Goal: Task Accomplishment & Management: Use online tool/utility

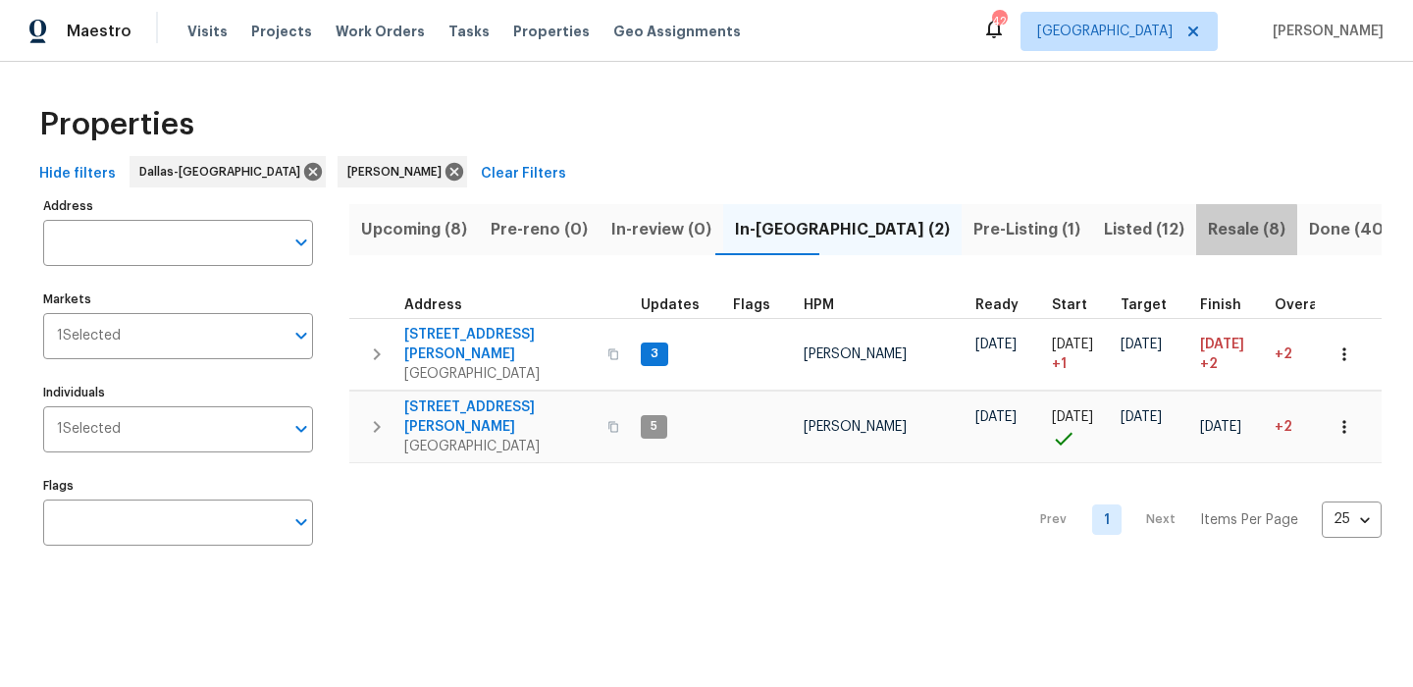
click at [1208, 236] on span "Resale (8)" at bounding box center [1247, 229] width 78 height 27
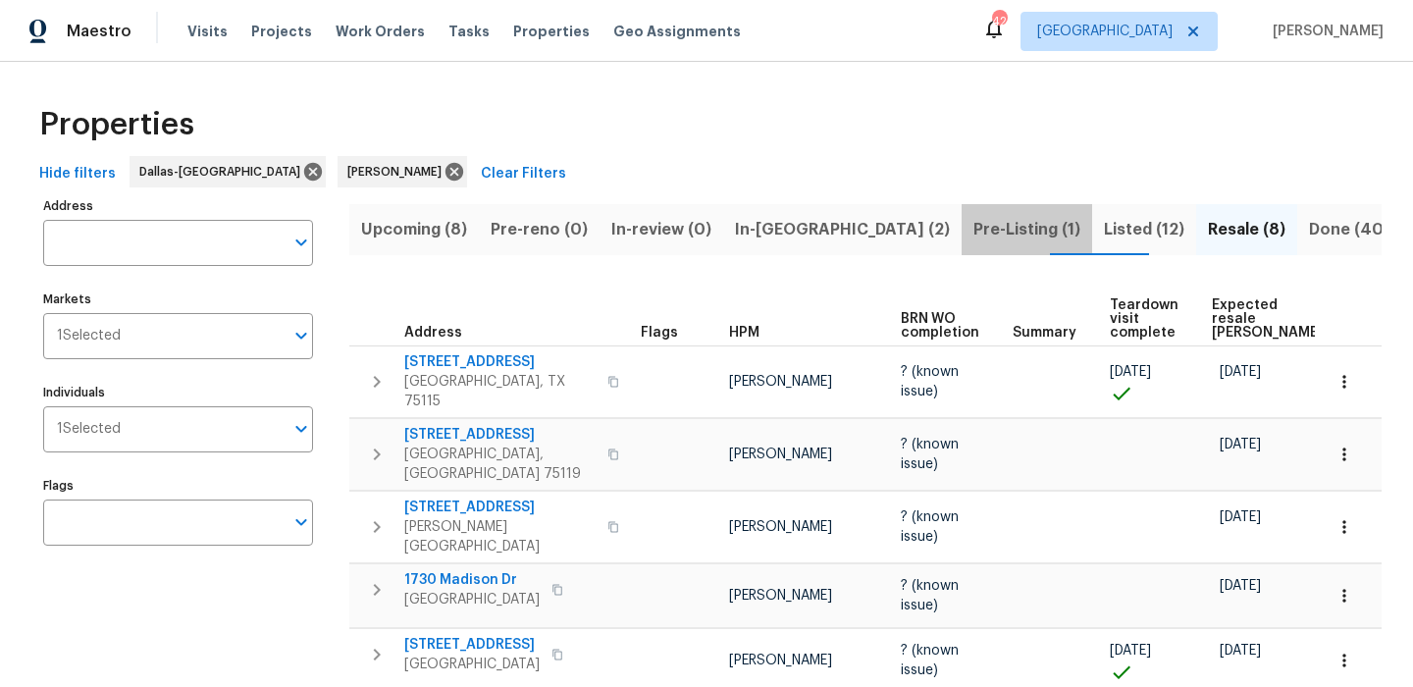
click at [974, 220] on span "Pre-Listing (1)" at bounding box center [1027, 229] width 107 height 27
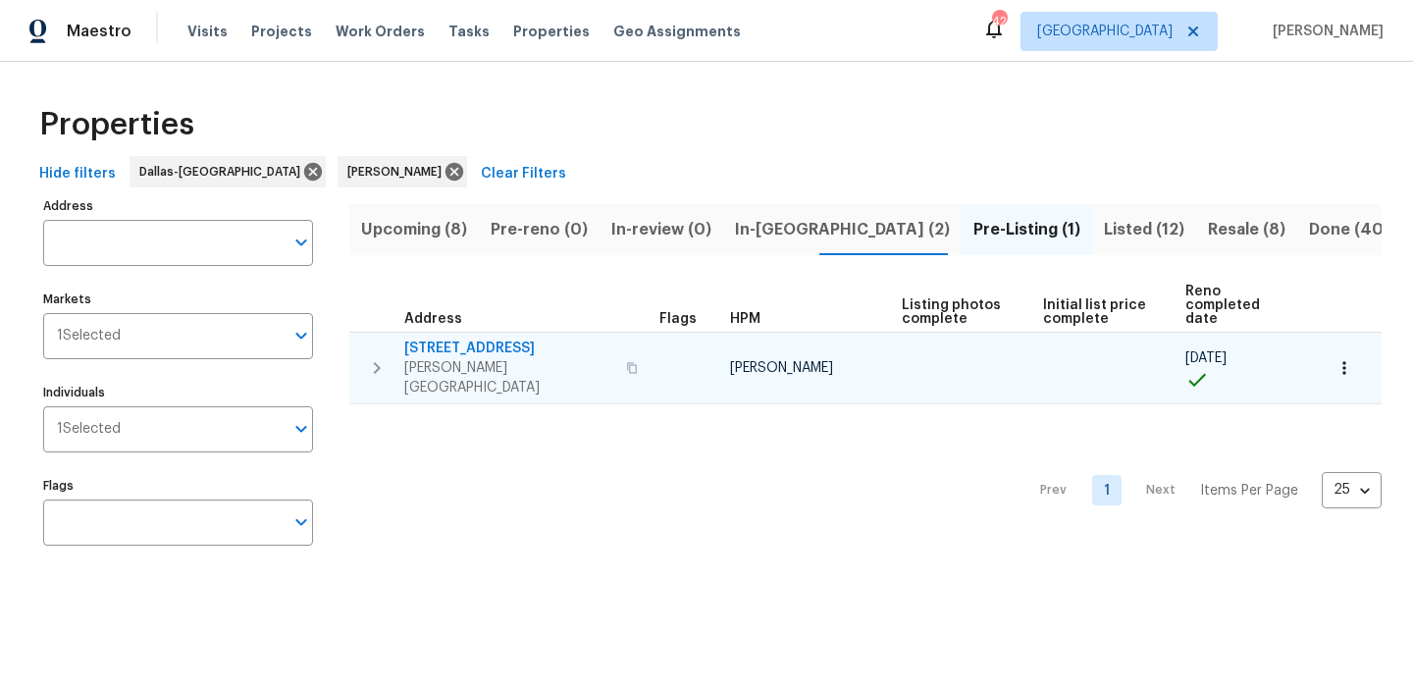
click at [496, 339] on span "251 Green Acres Dr" at bounding box center [509, 349] width 210 height 20
click at [1357, 346] on button "button" at bounding box center [1344, 367] width 43 height 43
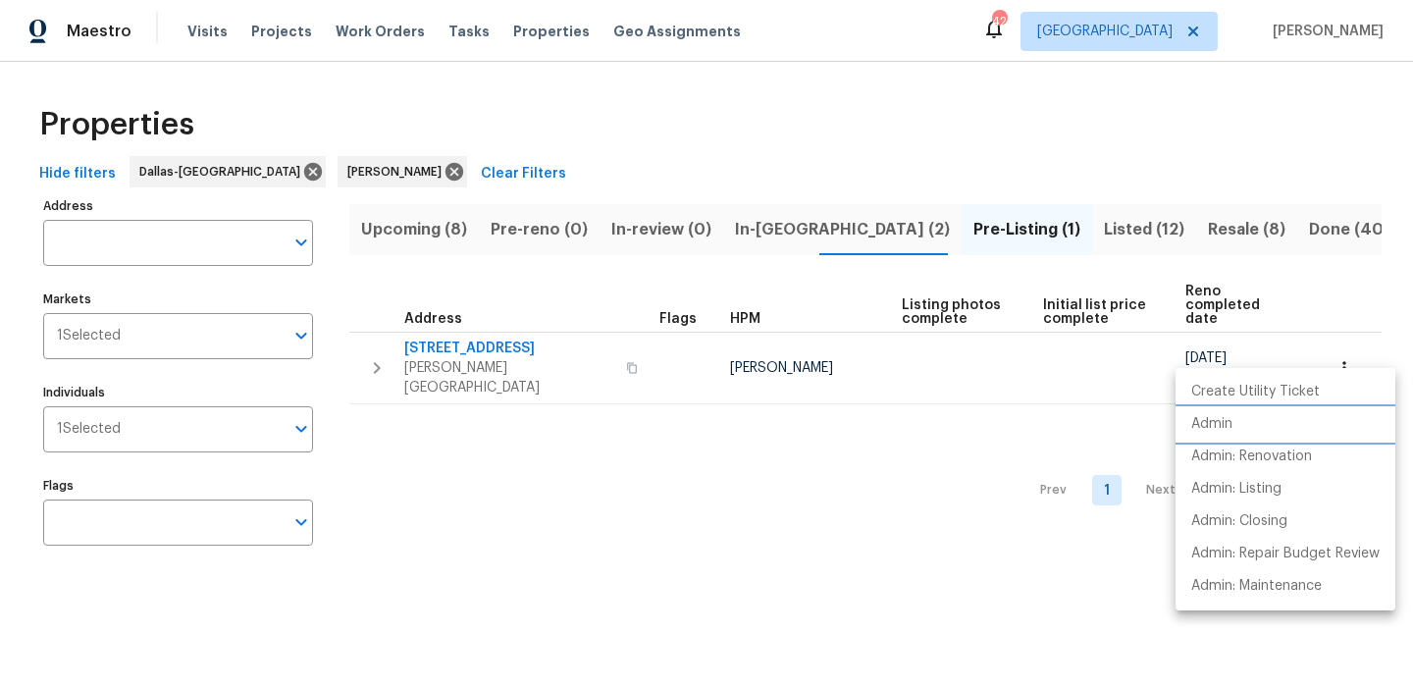
click at [1281, 421] on li "Admin" at bounding box center [1286, 424] width 220 height 32
click at [440, 230] on div at bounding box center [706, 343] width 1413 height 687
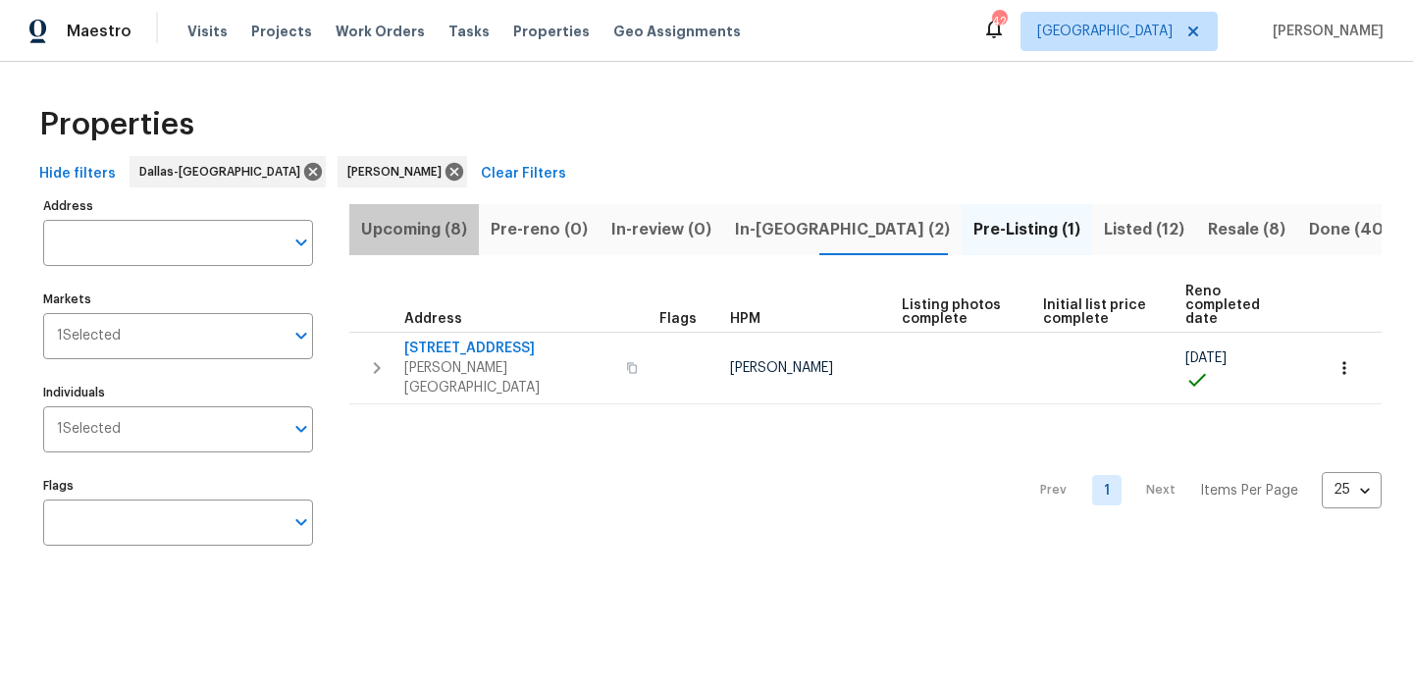
click at [395, 220] on span "Upcoming (8)" at bounding box center [414, 229] width 106 height 27
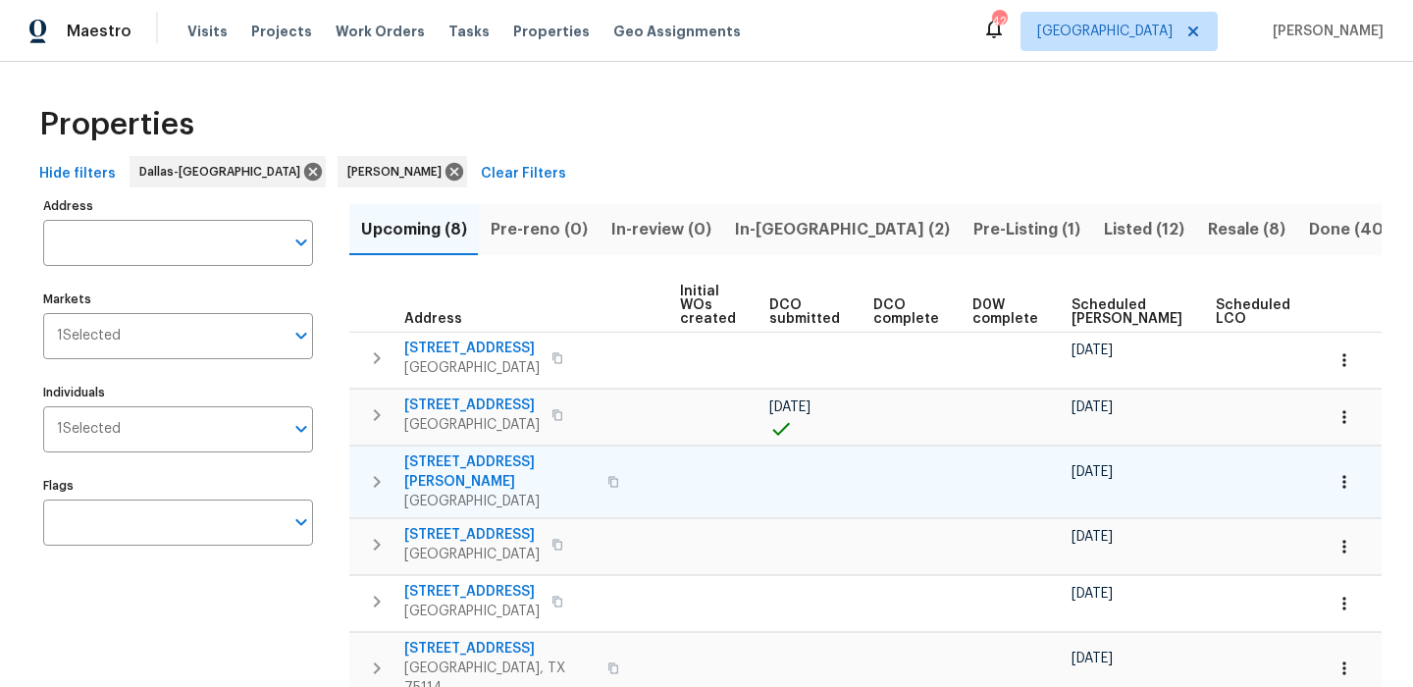
scroll to position [0, 215]
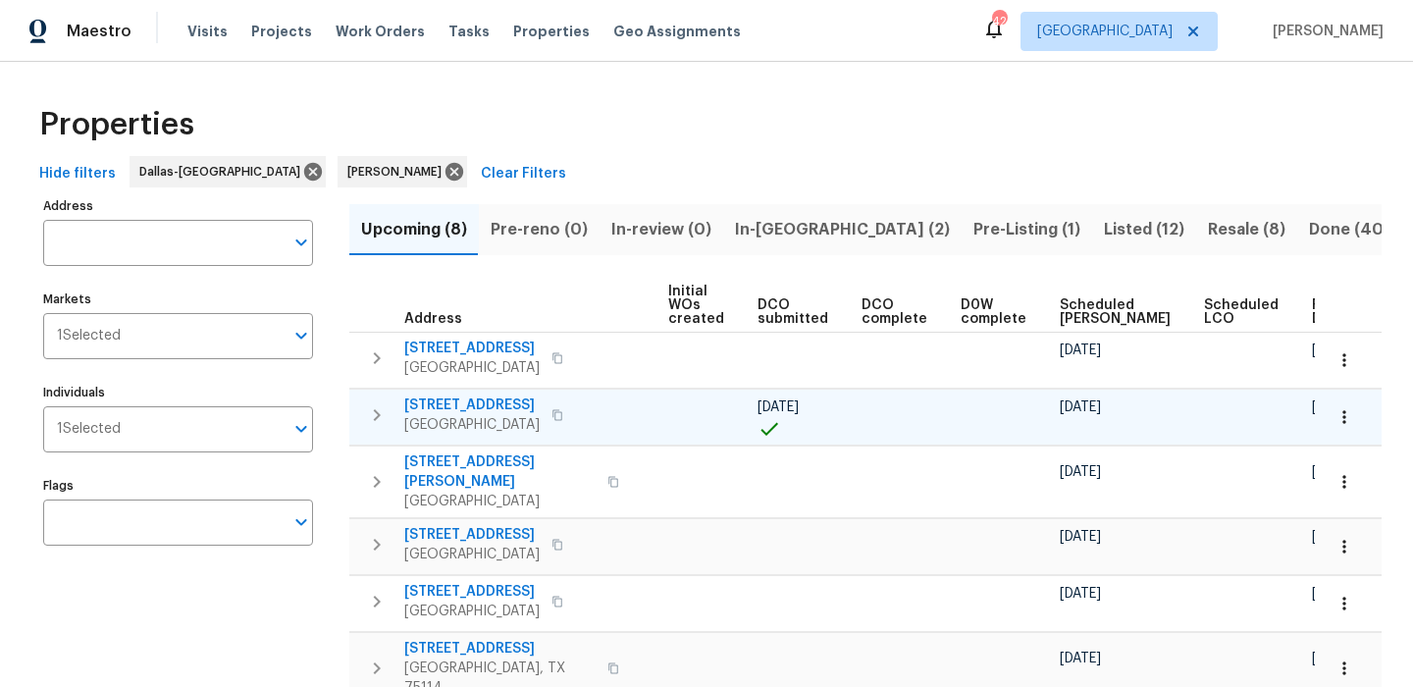
click at [1342, 420] on icon "button" at bounding box center [1345, 417] width 20 height 20
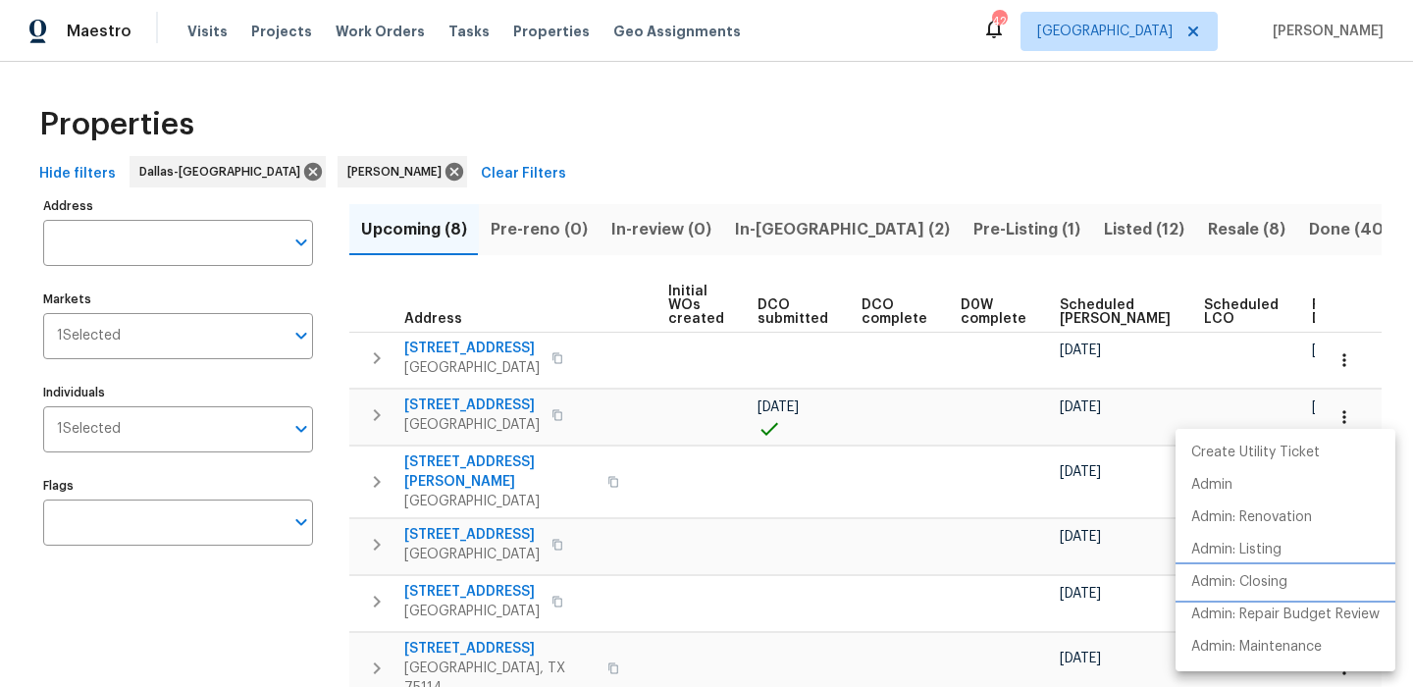
click at [1318, 593] on li "Admin: Closing" at bounding box center [1286, 582] width 220 height 32
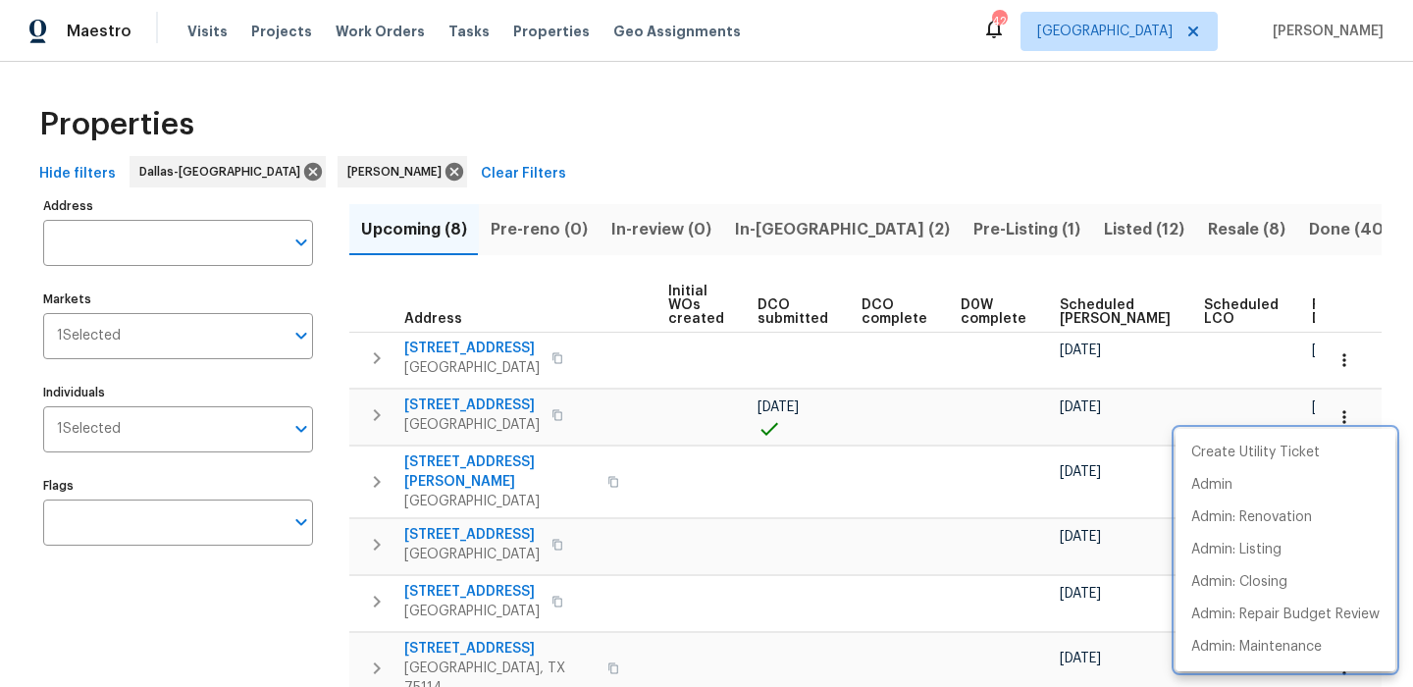
click at [962, 128] on div at bounding box center [706, 343] width 1413 height 687
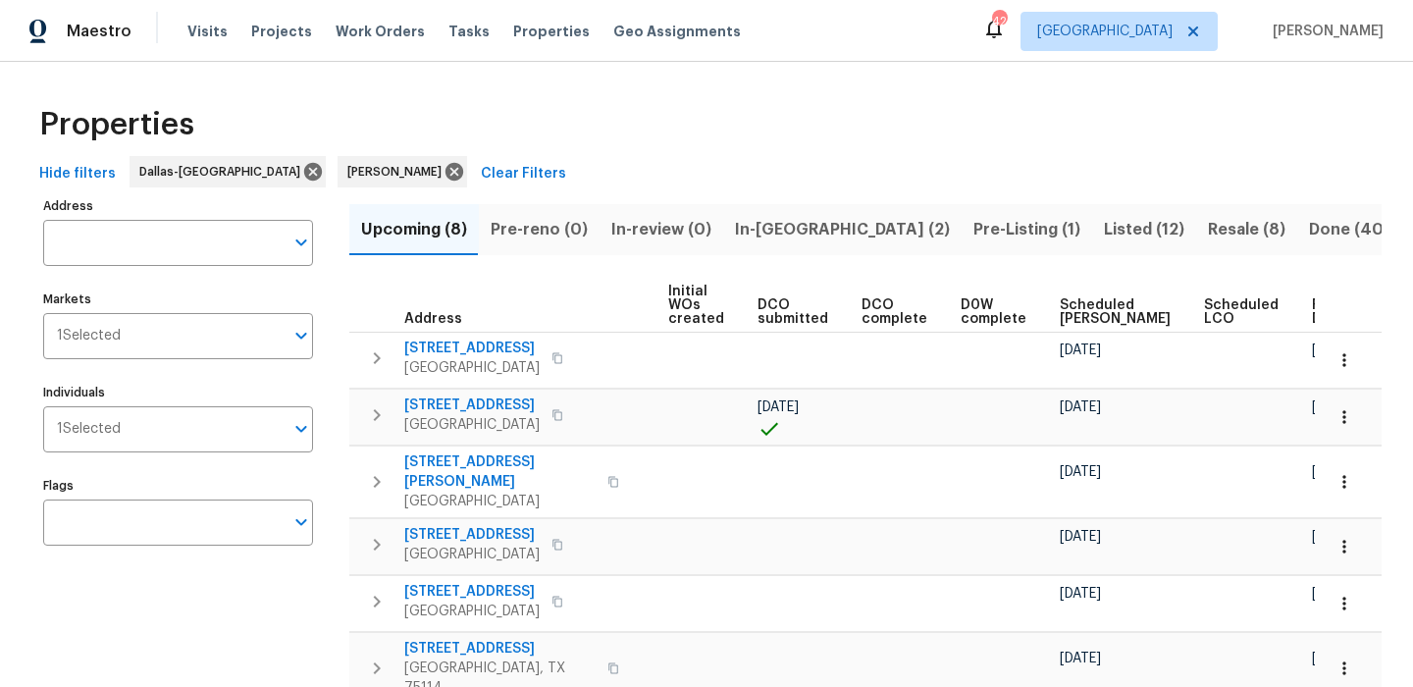
click at [757, 232] on span "In-reno (2)" at bounding box center [842, 229] width 215 height 27
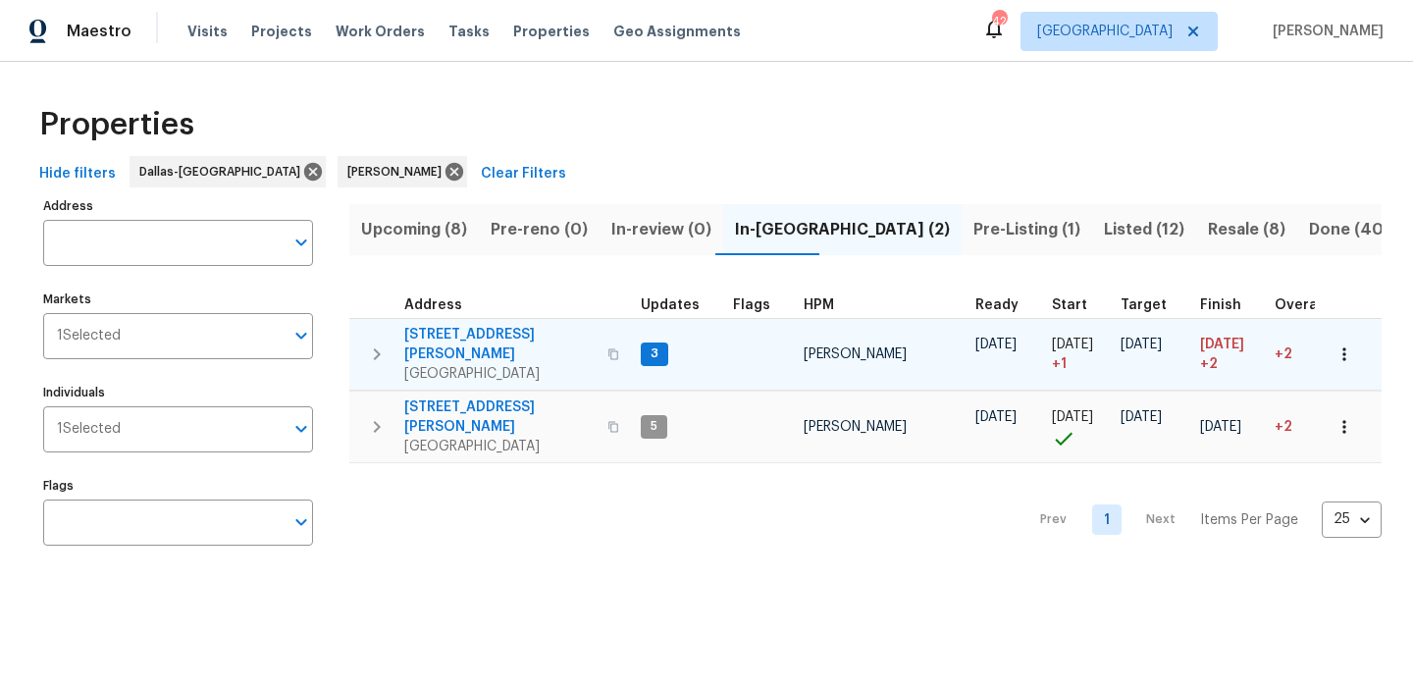
click at [464, 336] on span "120 Cole Rd" at bounding box center [499, 344] width 191 height 39
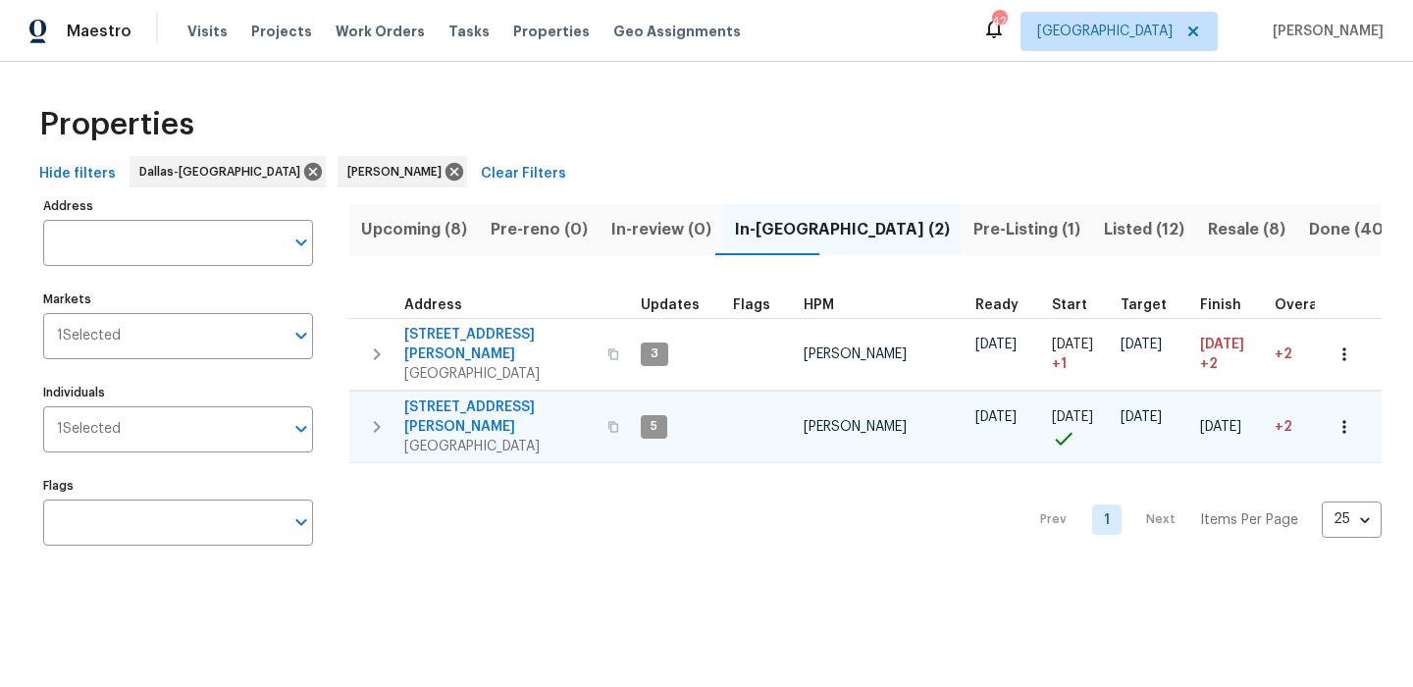
click at [490, 397] on span "2714 Silkwood St" at bounding box center [499, 416] width 191 height 39
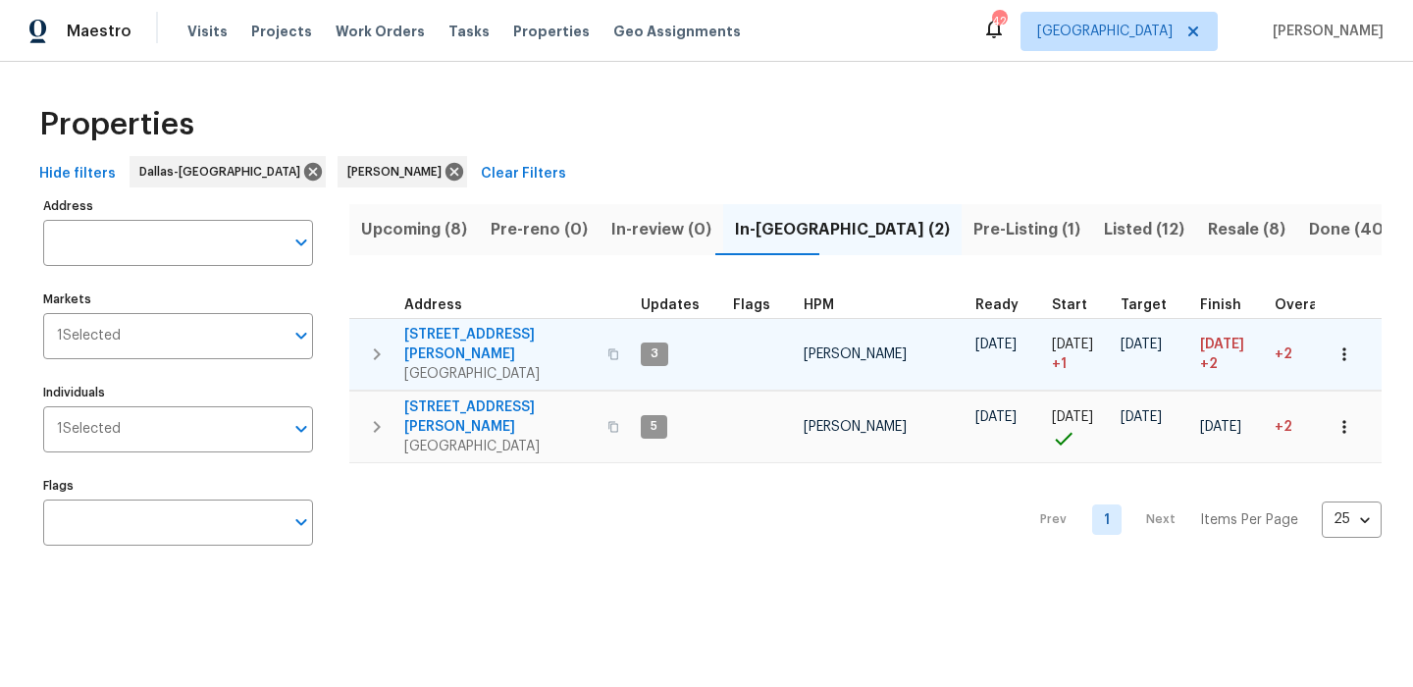
click at [444, 327] on span "120 Cole Rd" at bounding box center [499, 344] width 191 height 39
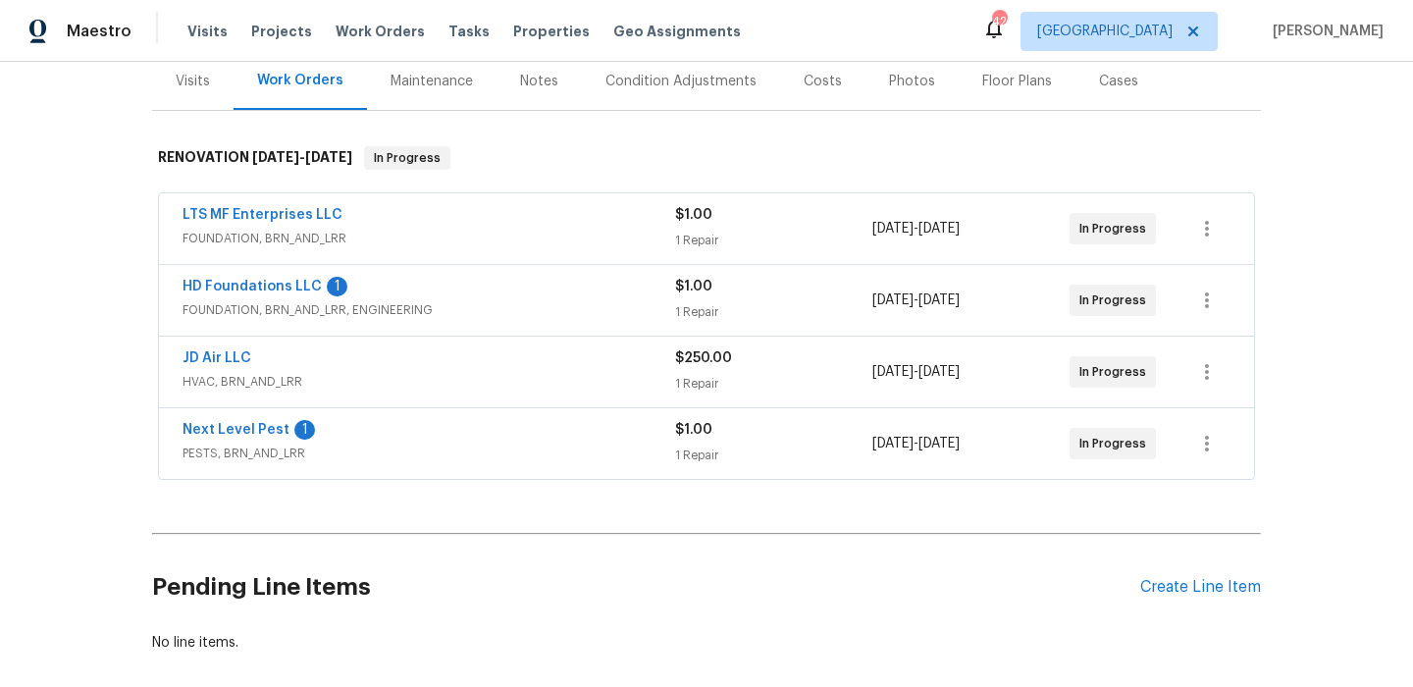
scroll to position [269, 0]
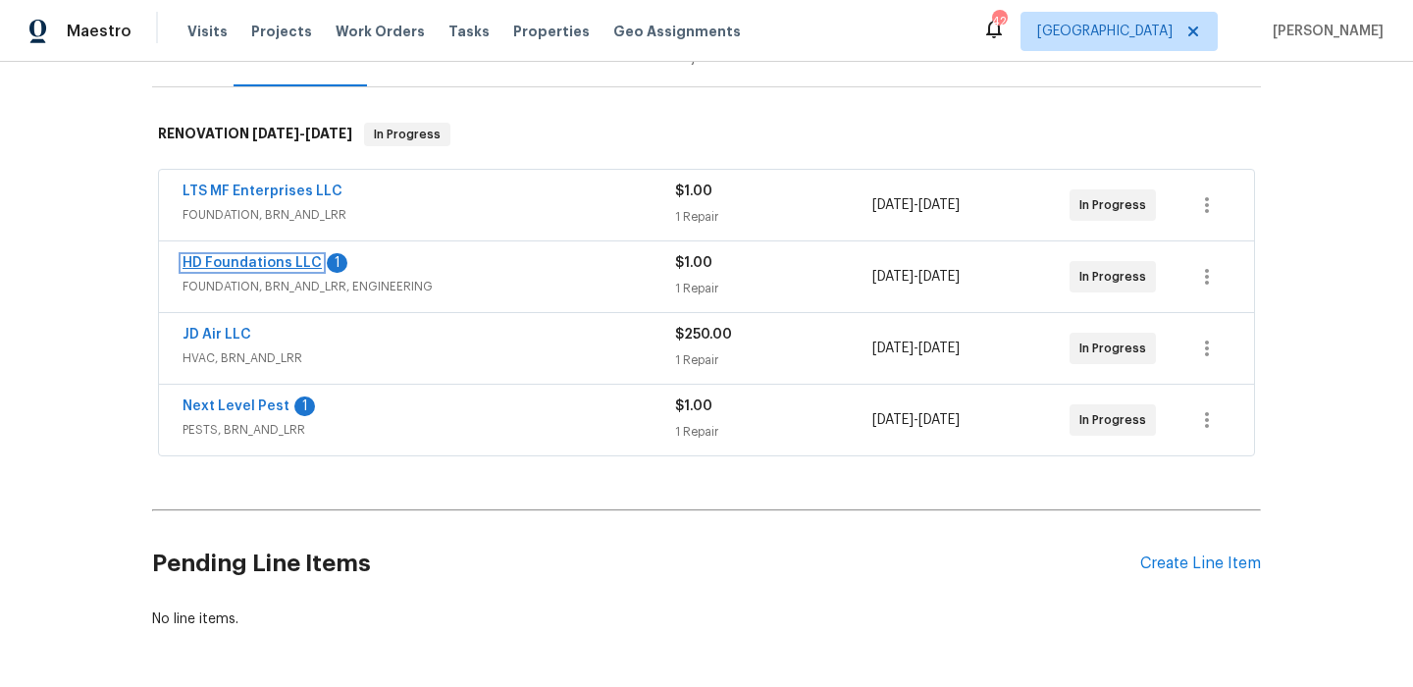
click at [230, 261] on link "HD Foundations LLC" at bounding box center [252, 263] width 139 height 14
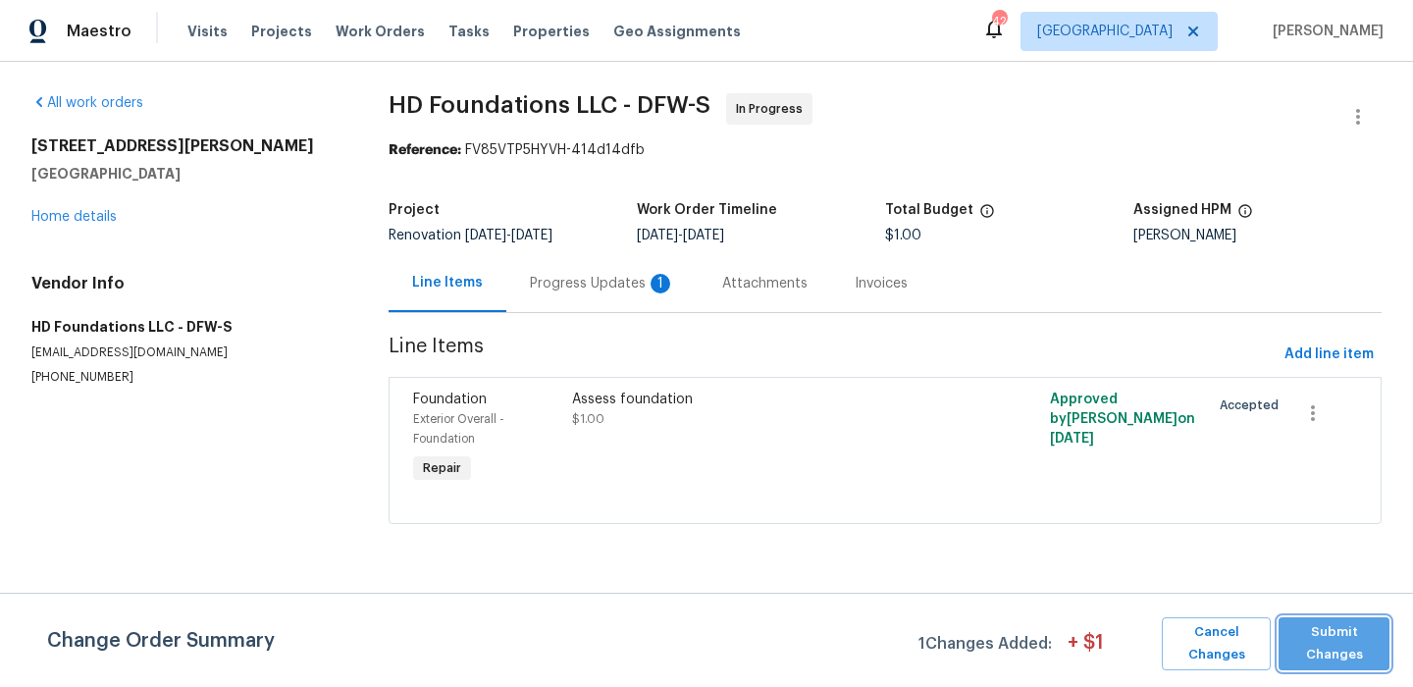
click at [1320, 634] on span "Submit Changes" at bounding box center [1334, 643] width 91 height 45
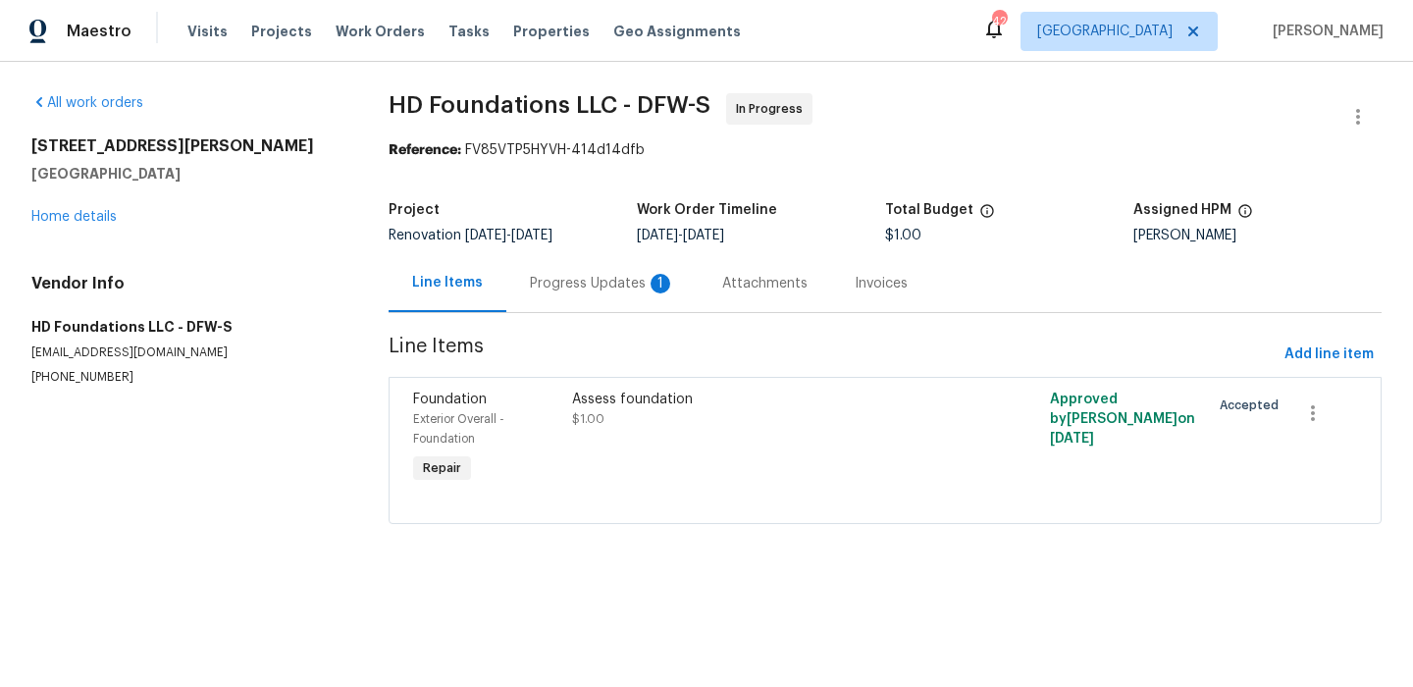
click at [610, 292] on div "Progress Updates 1" at bounding box center [602, 284] width 145 height 20
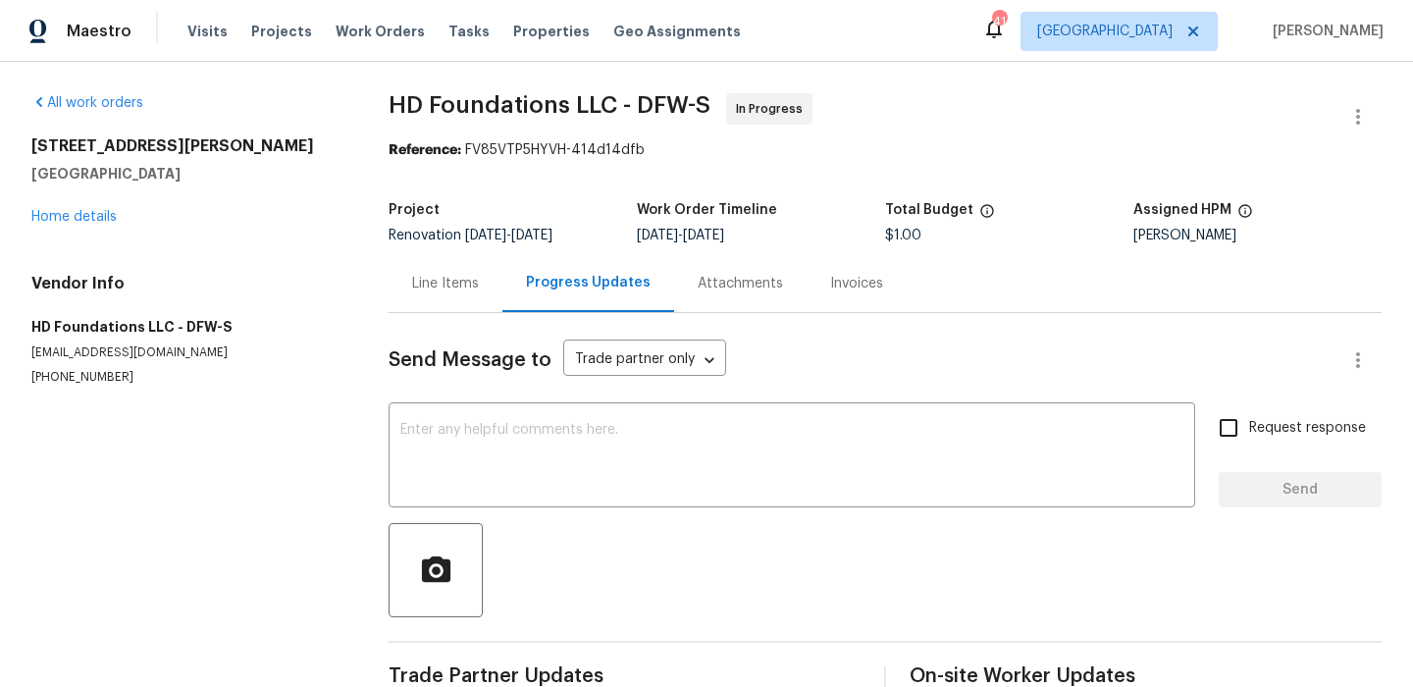
click at [100, 208] on div "120 Cole Rd Red Oak, TX 75154 Home details" at bounding box center [186, 181] width 310 height 90
click at [100, 212] on link "Home details" at bounding box center [73, 217] width 85 height 14
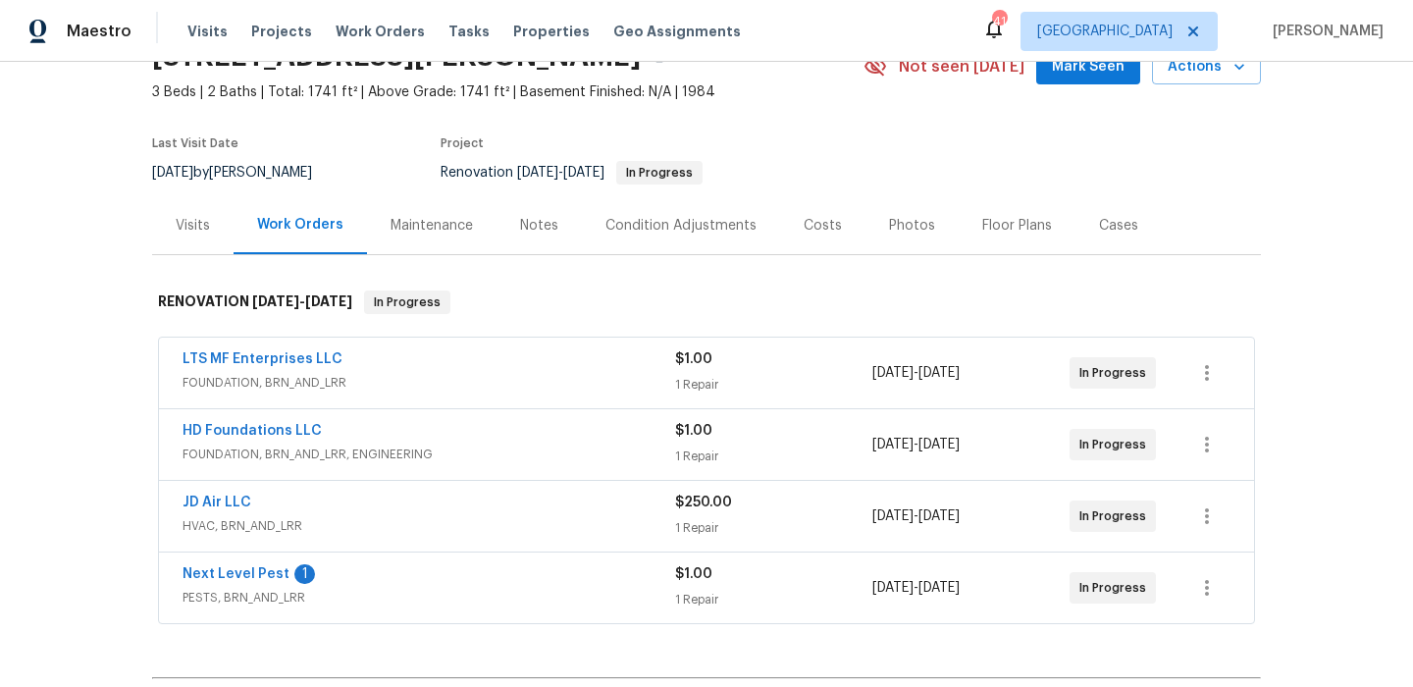
scroll to position [133, 0]
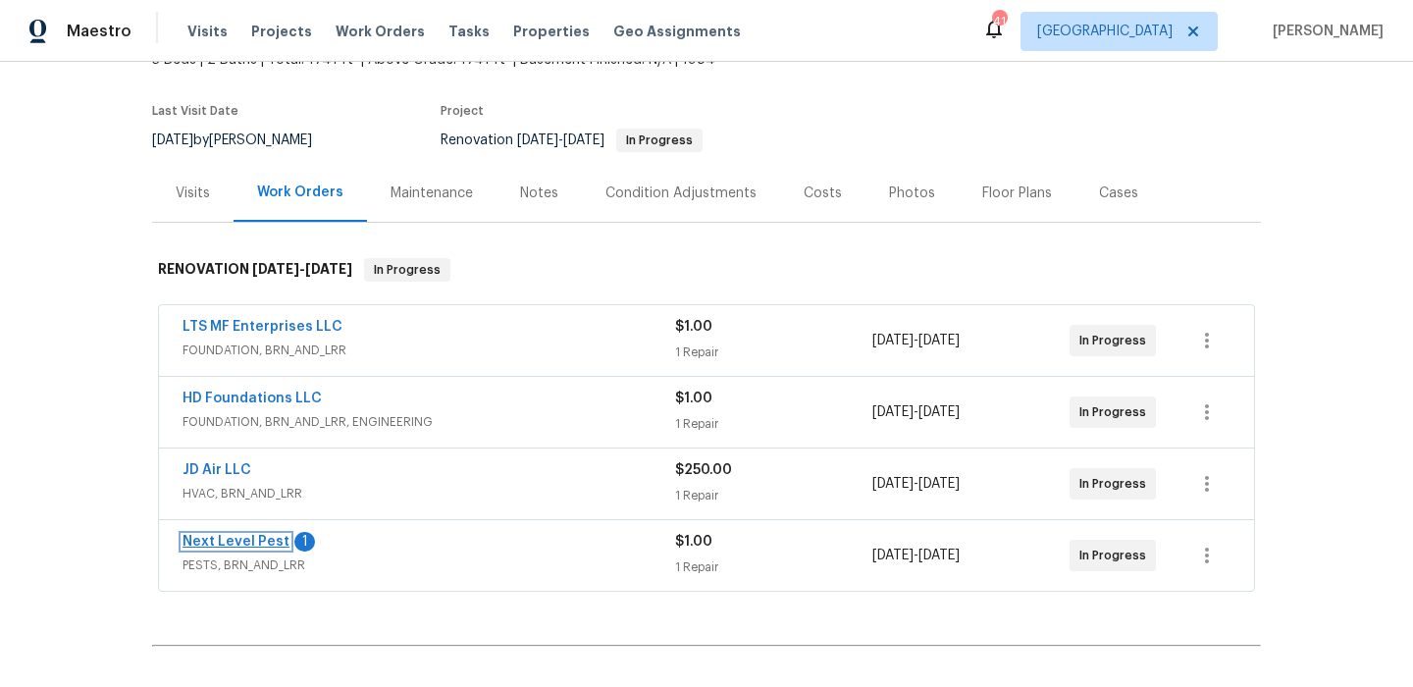
click at [229, 541] on link "Next Level Pest" at bounding box center [236, 542] width 107 height 14
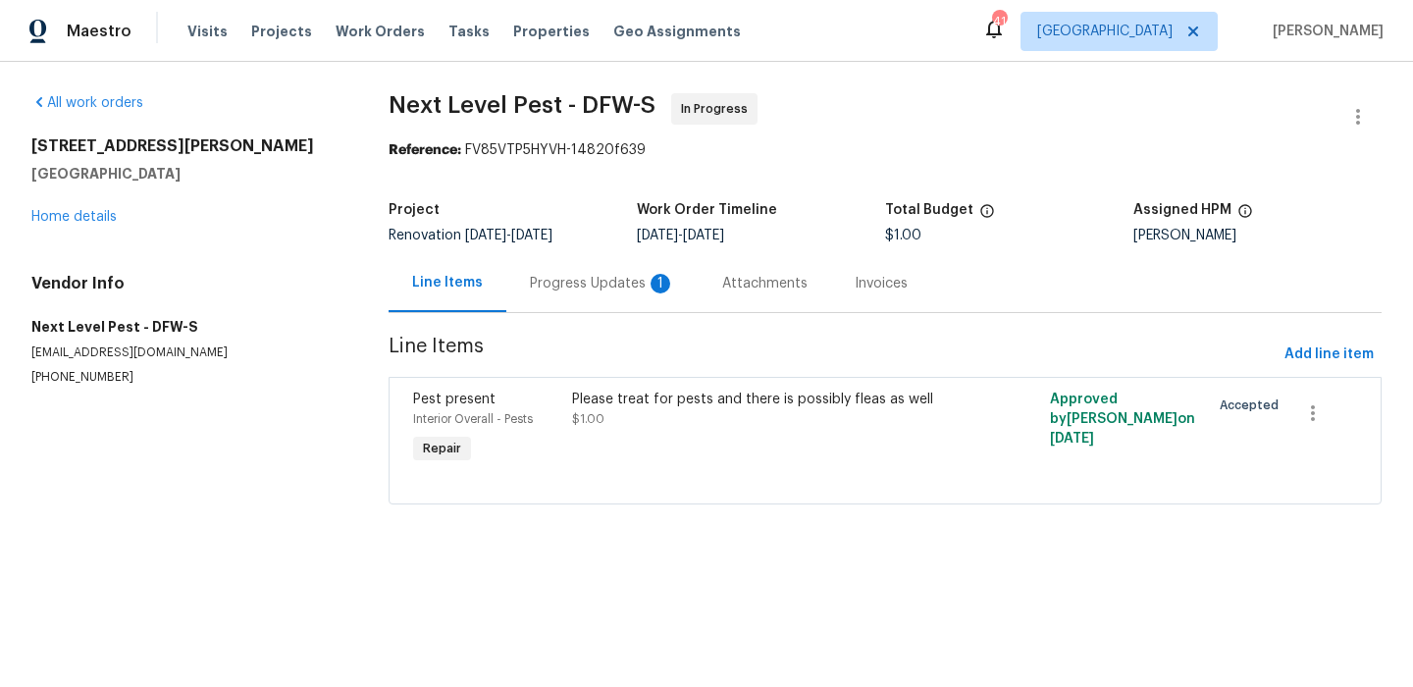
click at [593, 298] on div "Progress Updates 1" at bounding box center [602, 283] width 192 height 58
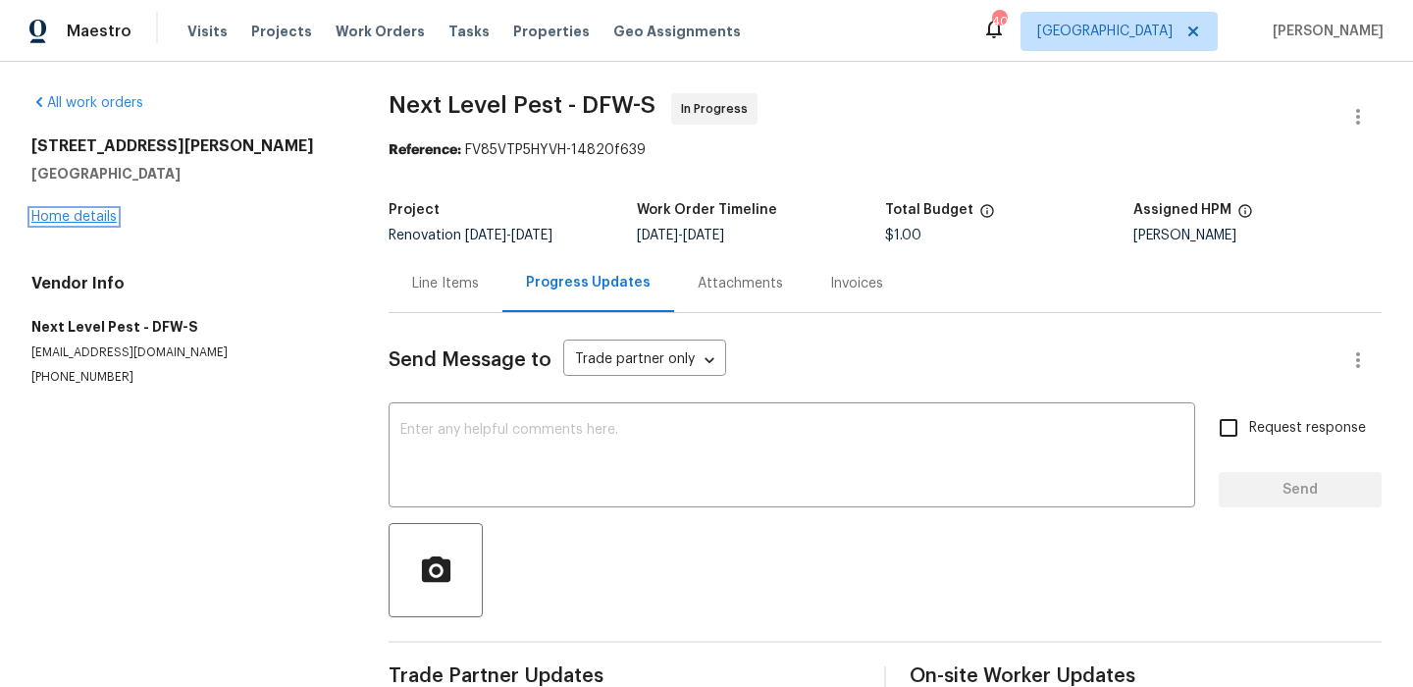
click at [102, 219] on link "Home details" at bounding box center [73, 217] width 85 height 14
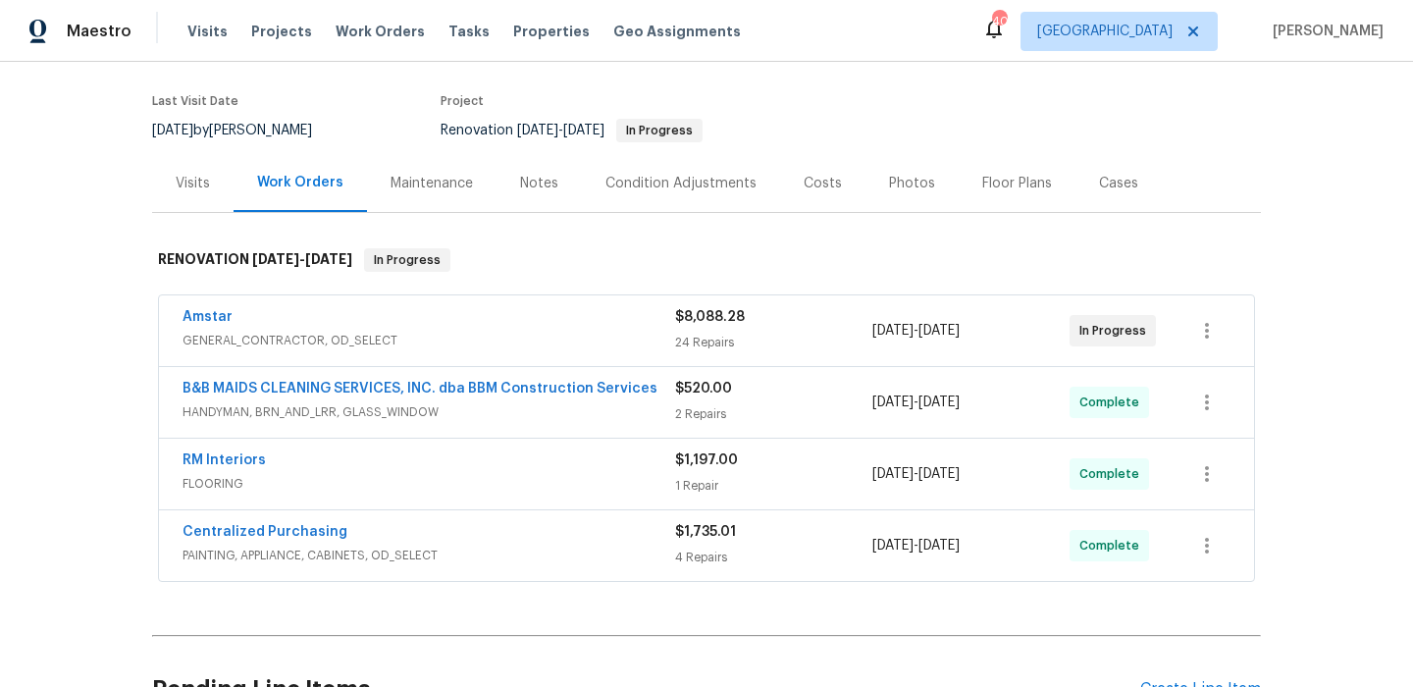
scroll to position [143, 0]
click at [262, 310] on div "Amstar" at bounding box center [429, 319] width 493 height 24
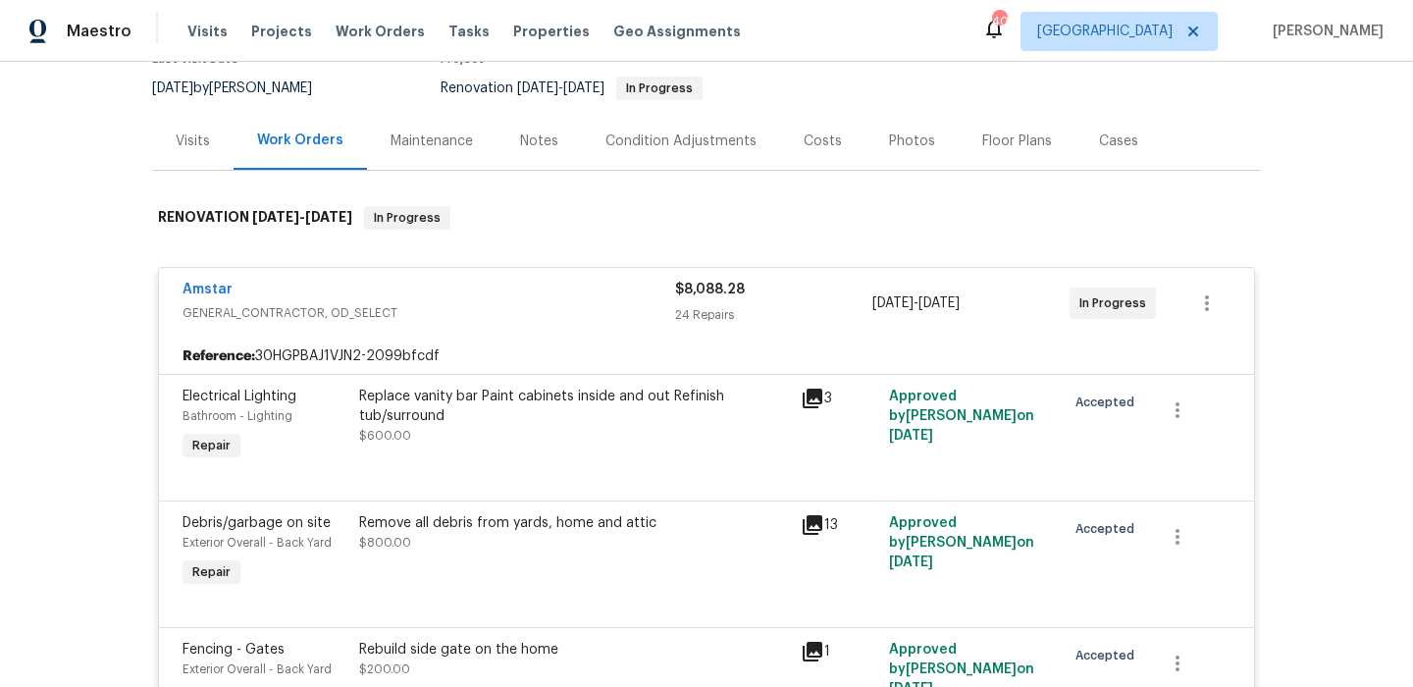
scroll to position [238, 0]
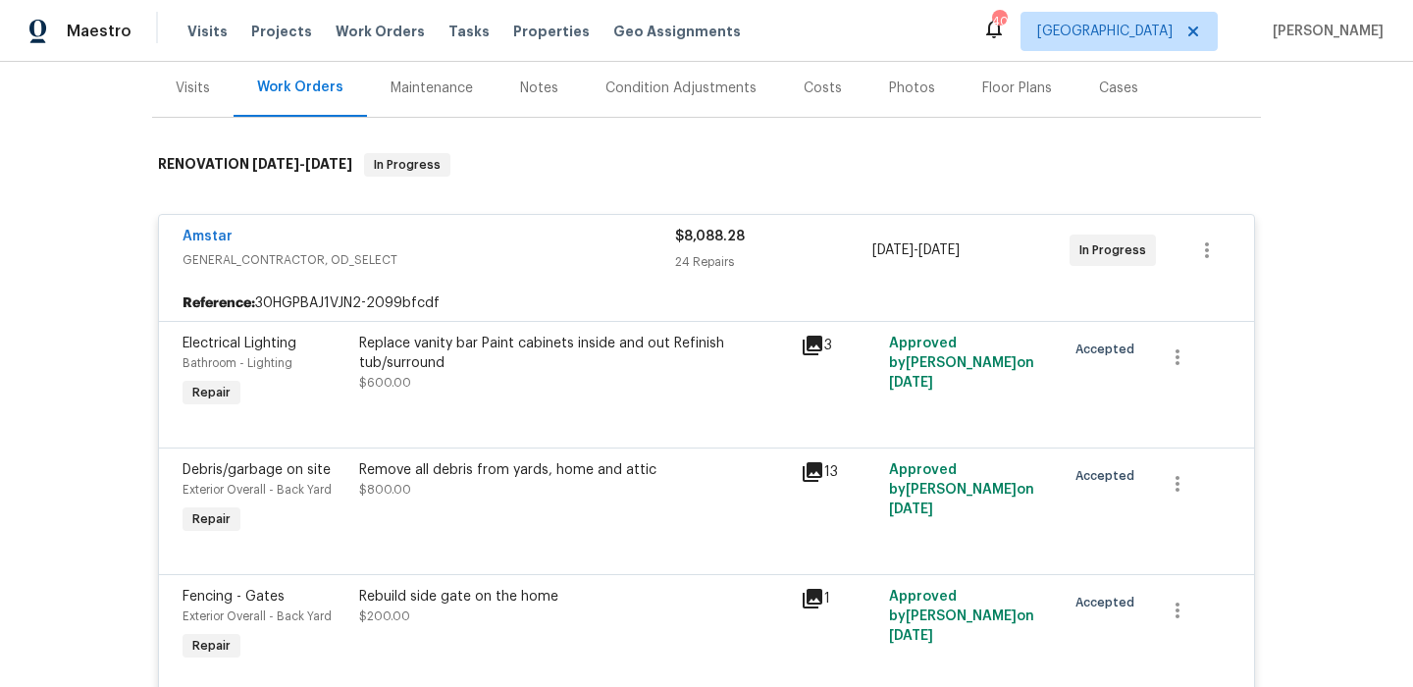
click at [381, 368] on div "Replace vanity bar Paint cabinets inside and out Refinish tub/surround" at bounding box center [574, 353] width 430 height 39
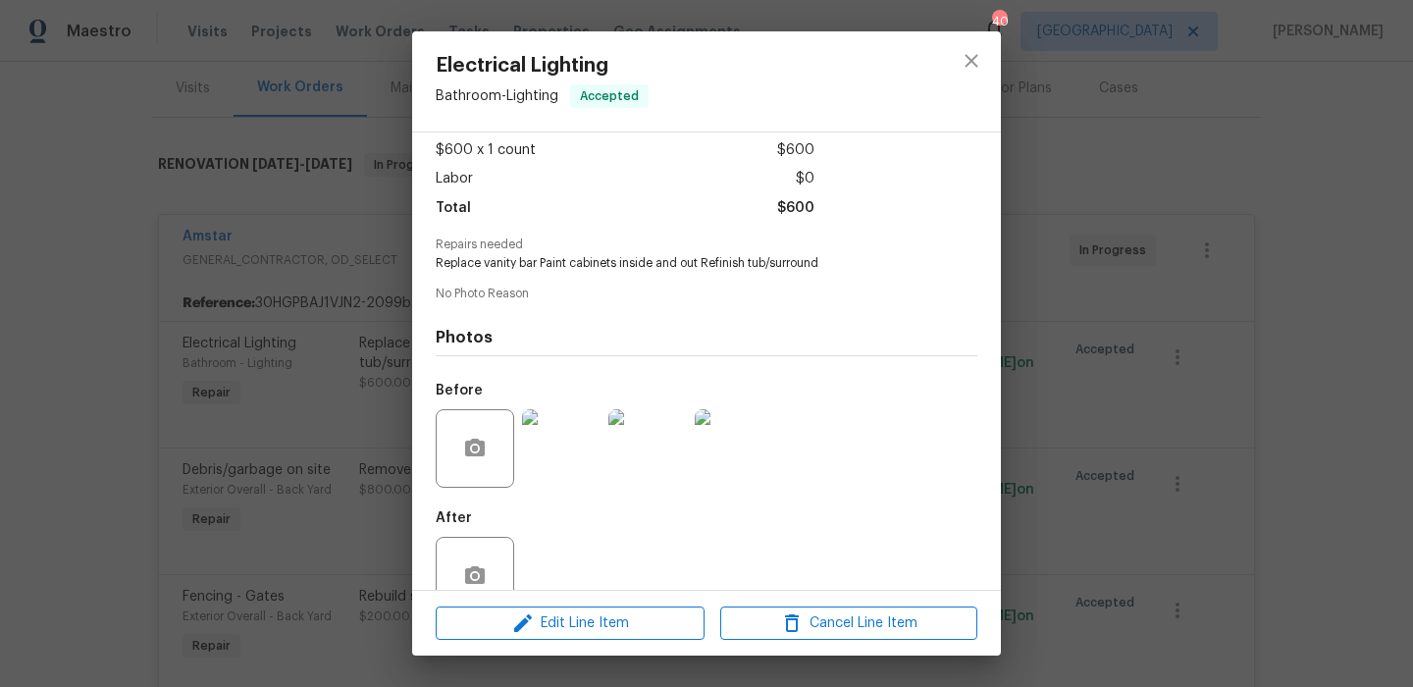
scroll to position [150, 0]
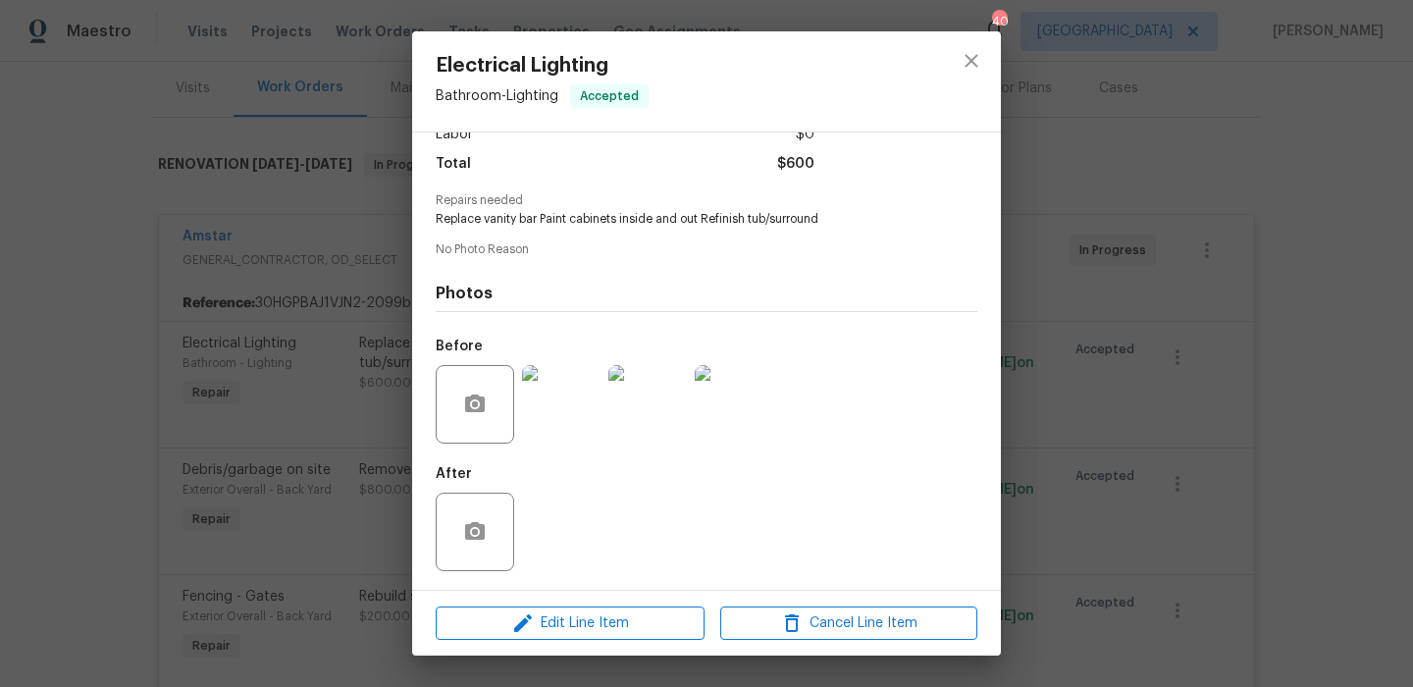
click at [333, 473] on div "Electrical Lighting Bathroom - Lighting Accepted Vendor Amstar Account Category…" at bounding box center [706, 343] width 1413 height 687
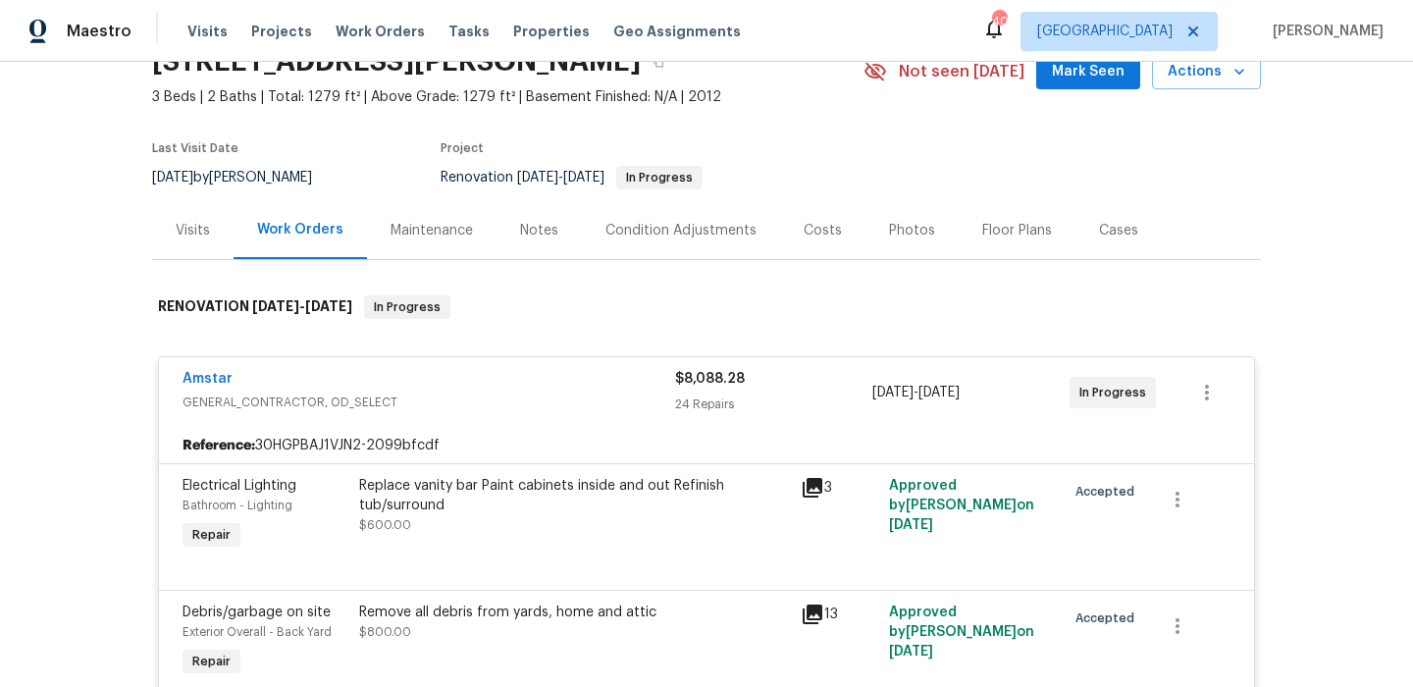
scroll to position [70, 0]
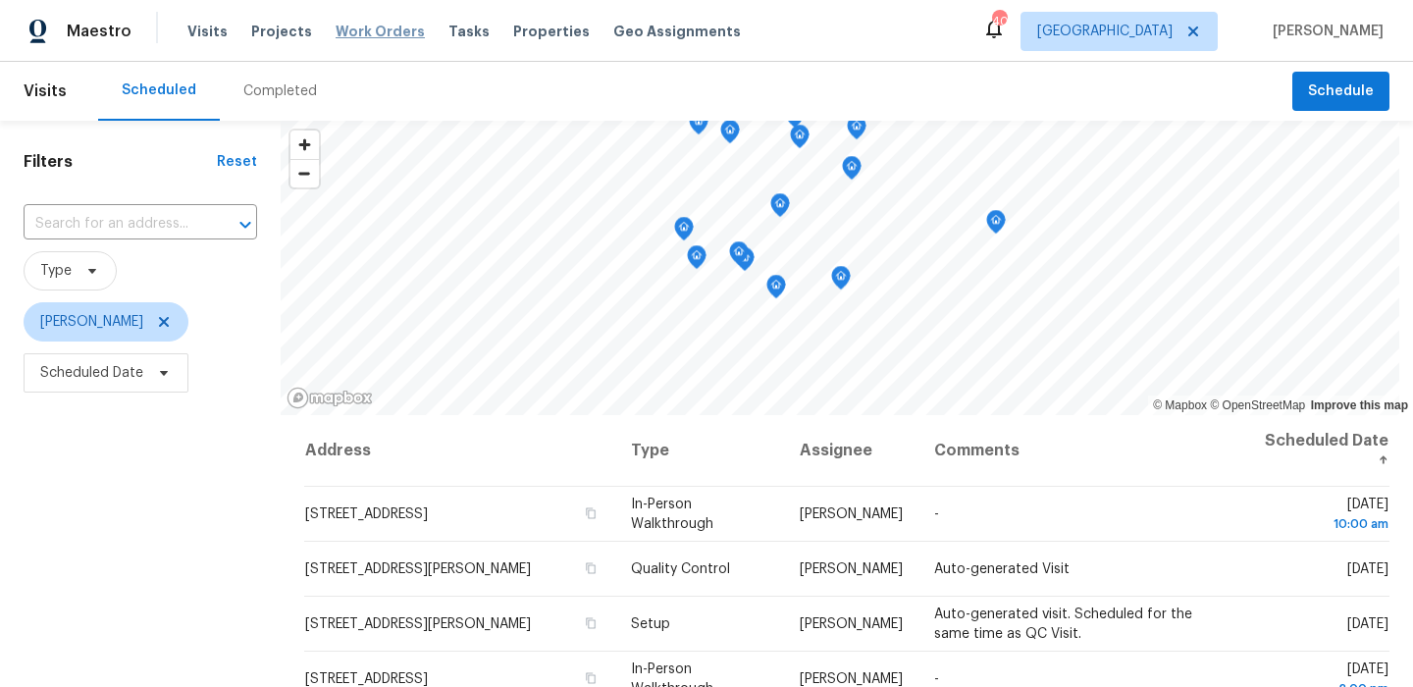
click at [370, 36] on span "Work Orders" at bounding box center [380, 32] width 89 height 20
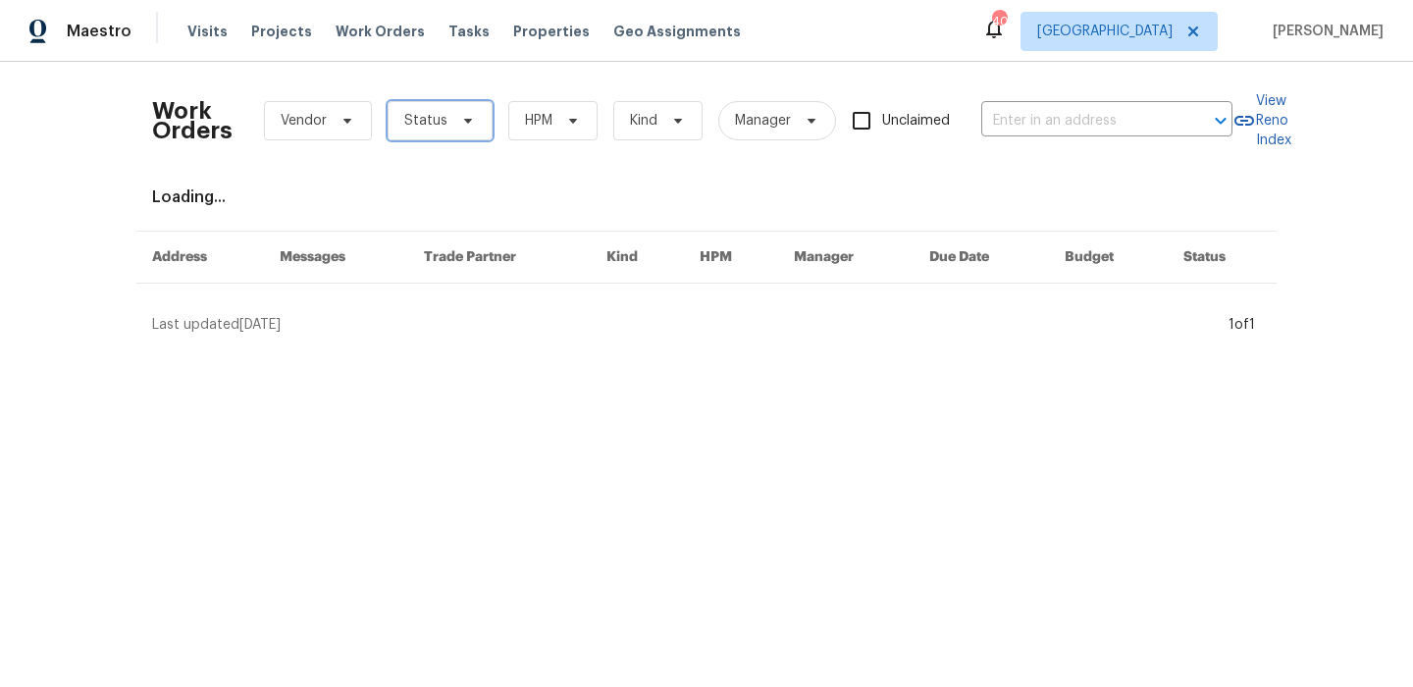
click at [465, 135] on span "Status" at bounding box center [440, 120] width 105 height 39
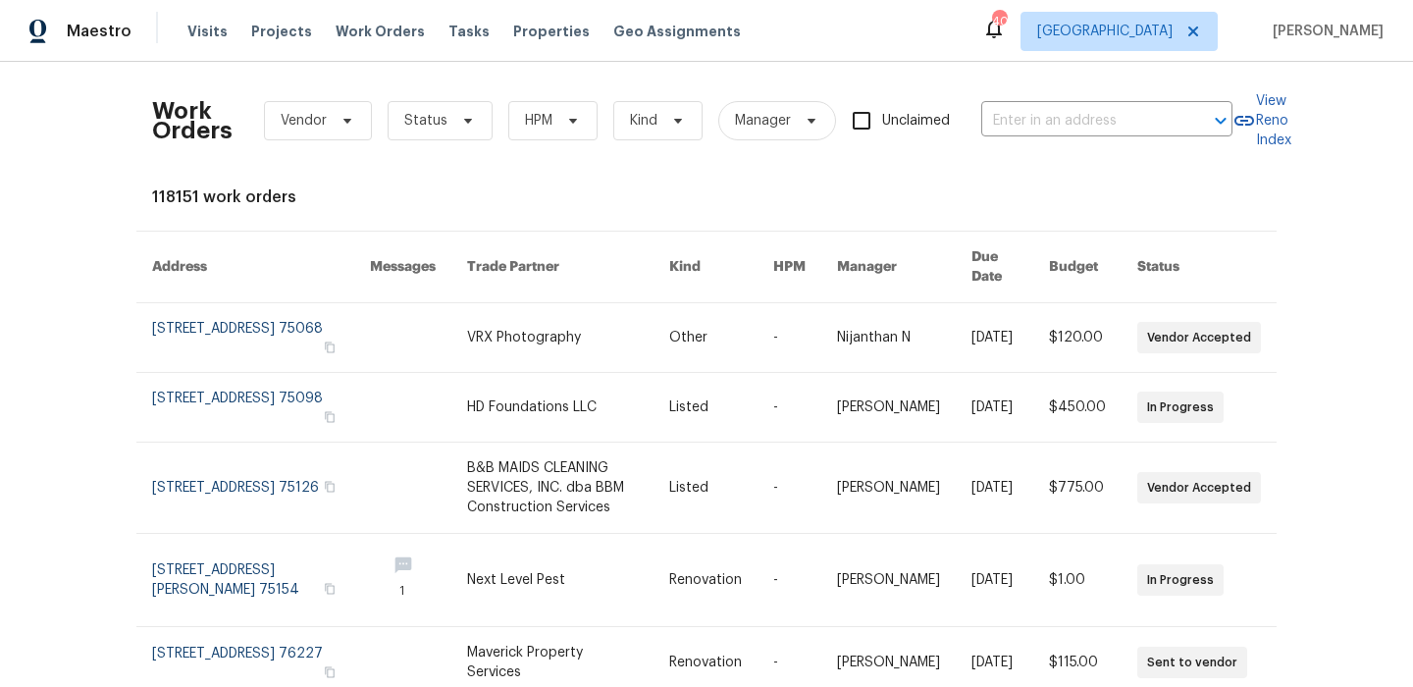
click at [312, 98] on div "Work Orders Vendor Status HPM Kind Manager Unclaimed ​" at bounding box center [692, 121] width 1080 height 86
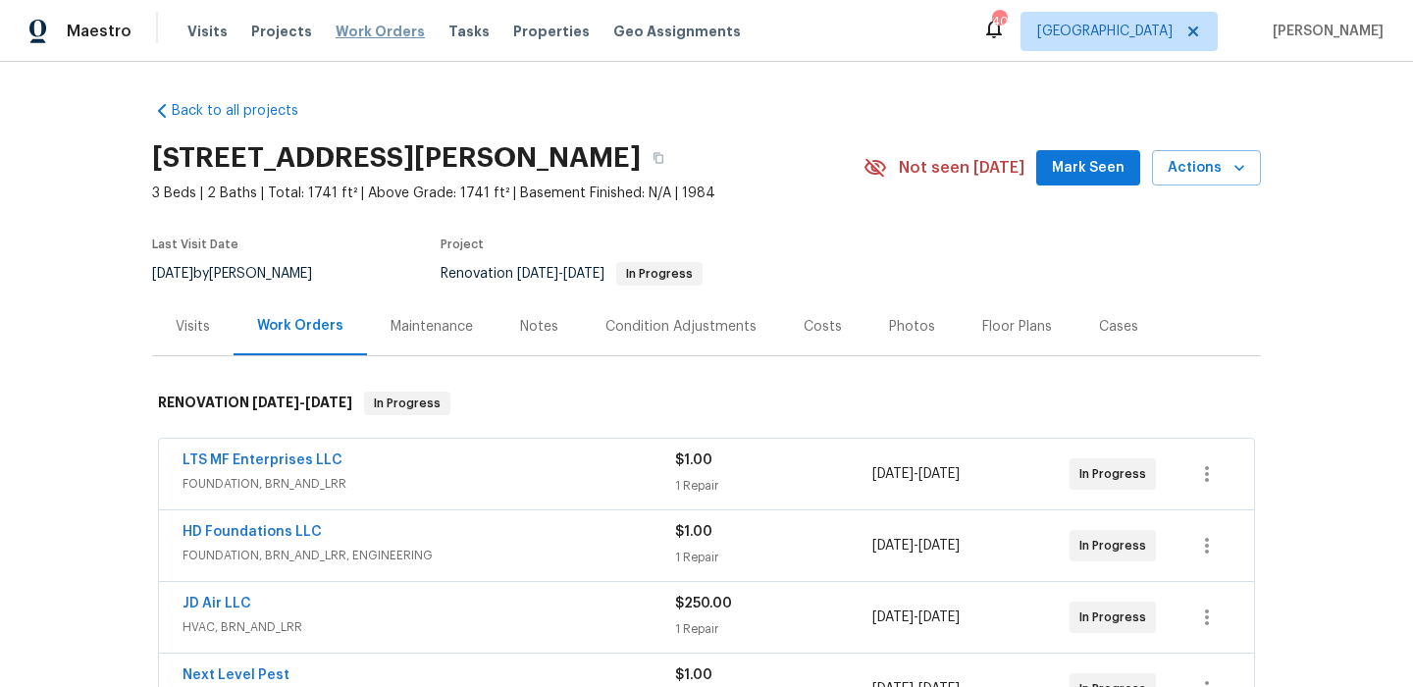
click at [389, 31] on span "Work Orders" at bounding box center [380, 32] width 89 height 20
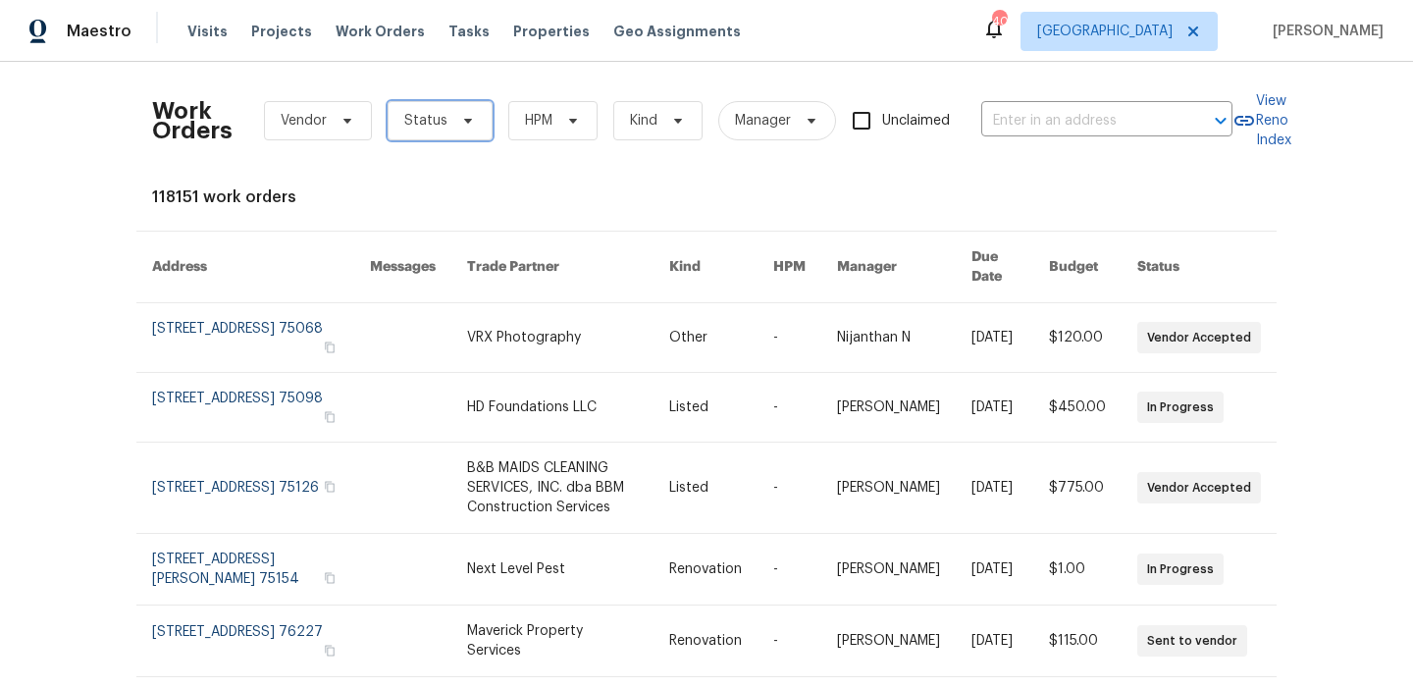
click at [434, 120] on span "Status" at bounding box center [425, 121] width 43 height 20
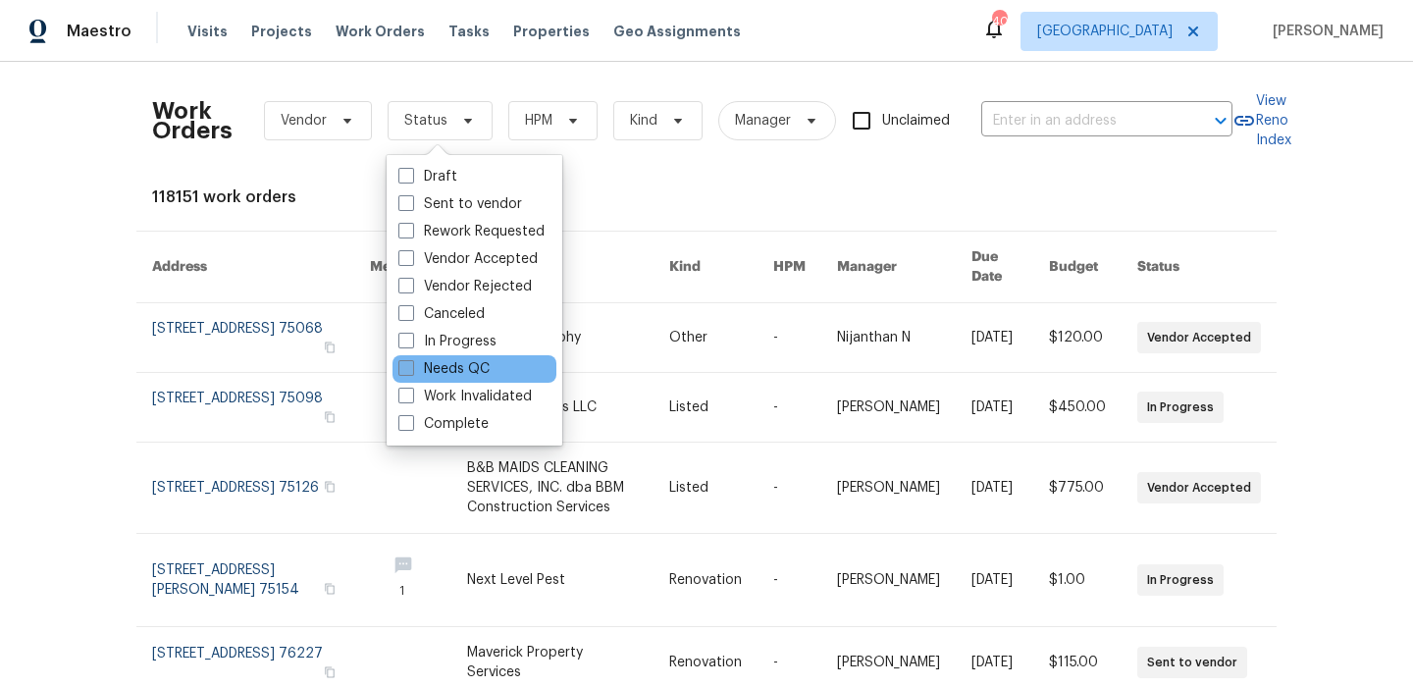
click at [443, 372] on label "Needs QC" at bounding box center [443, 369] width 91 height 20
click at [411, 372] on input "Needs QC" at bounding box center [404, 365] width 13 height 13
checkbox input "true"
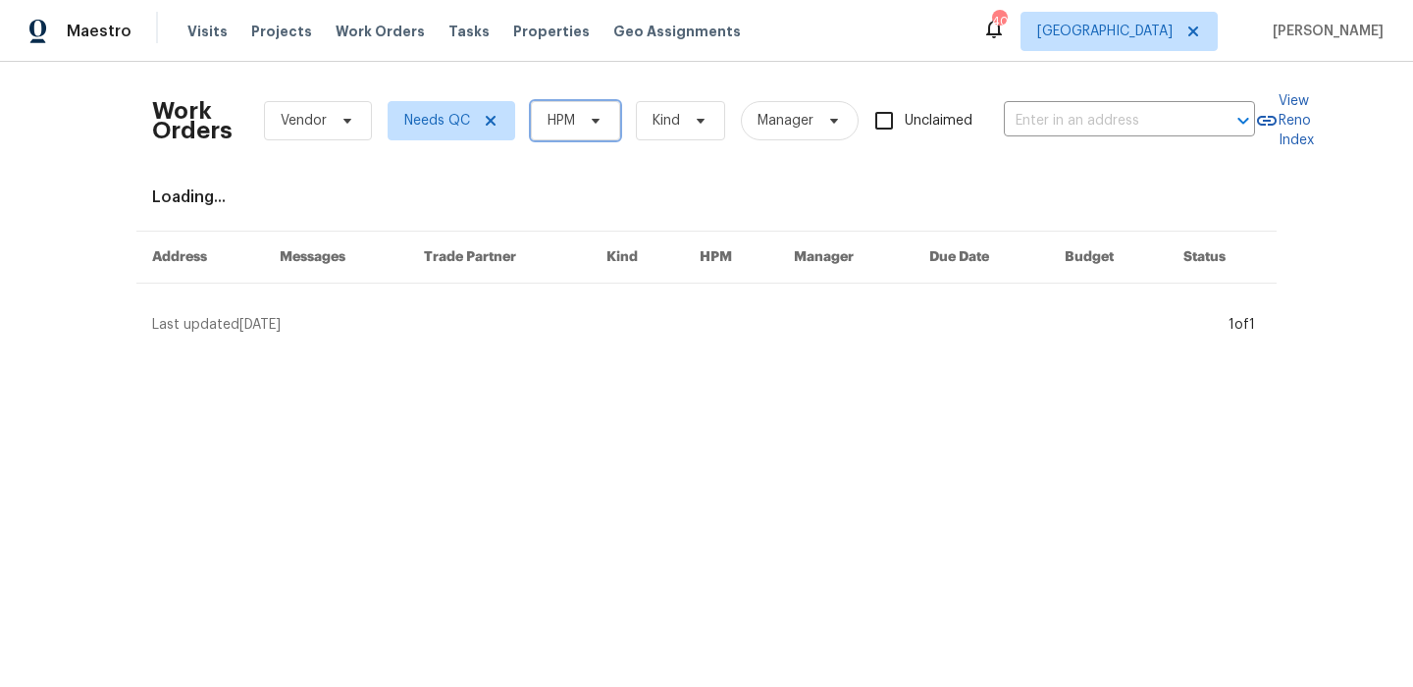
click at [565, 134] on span "HPM" at bounding box center [575, 120] width 89 height 39
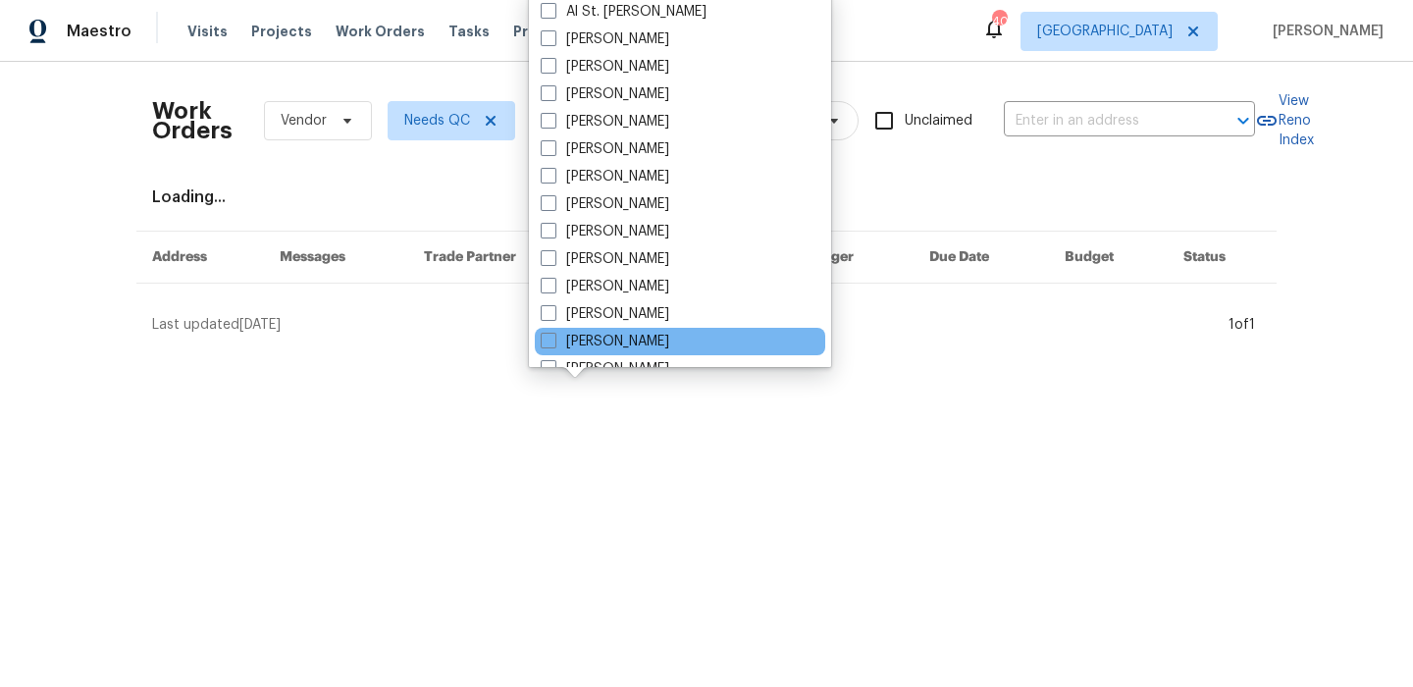
scroll to position [79, 0]
click at [663, 336] on label "[PERSON_NAME]" at bounding box center [605, 345] width 129 height 20
click at [553, 336] on input "[PERSON_NAME]" at bounding box center [547, 341] width 13 height 13
checkbox input "true"
